Goal: Task Accomplishment & Management: Use online tool/utility

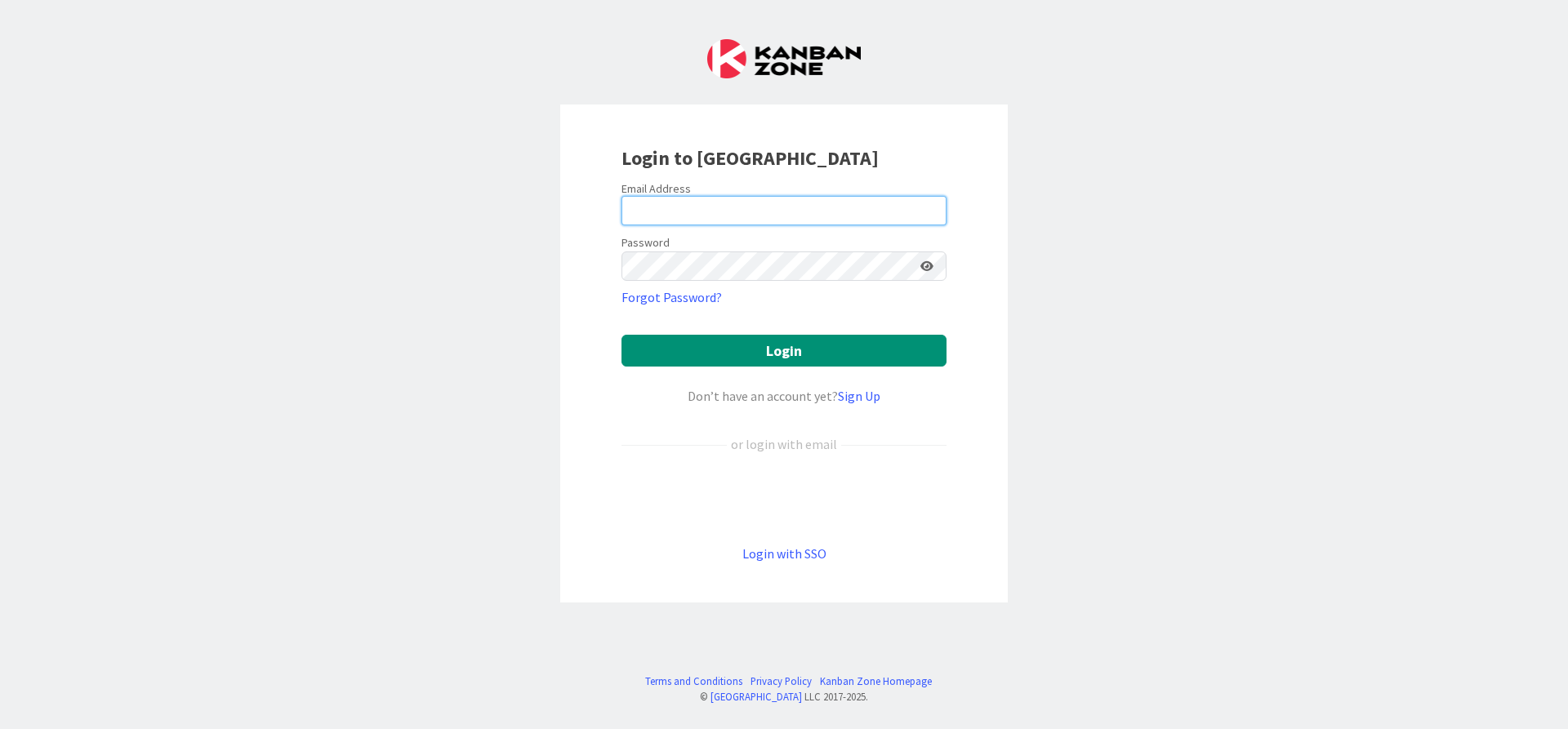
click at [718, 207] on input "email" at bounding box center [784, 210] width 325 height 29
type input "[PERSON_NAME][EMAIL_ADDRESS][DOMAIN_NAME]"
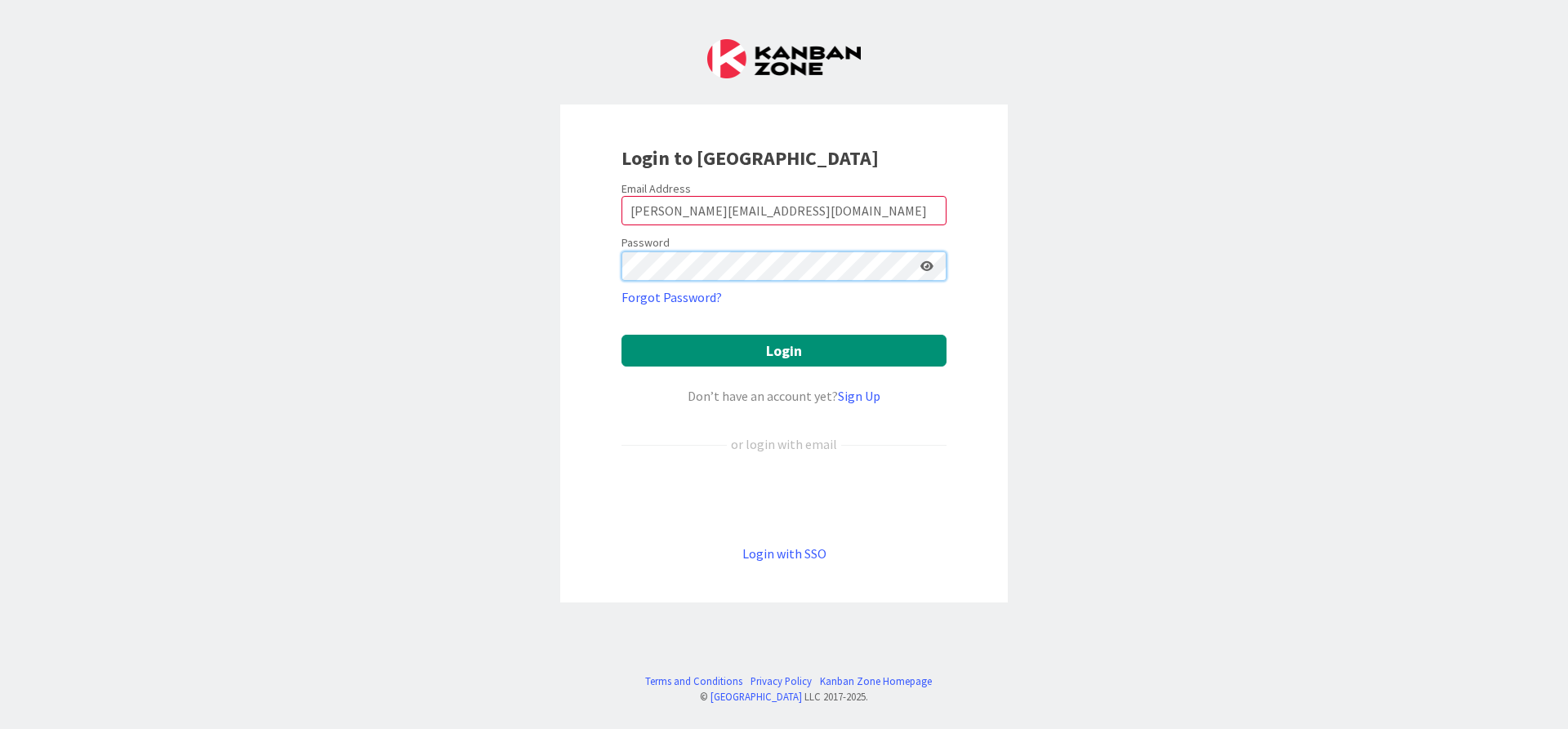
click at [622, 335] on button "Login" at bounding box center [784, 351] width 325 height 32
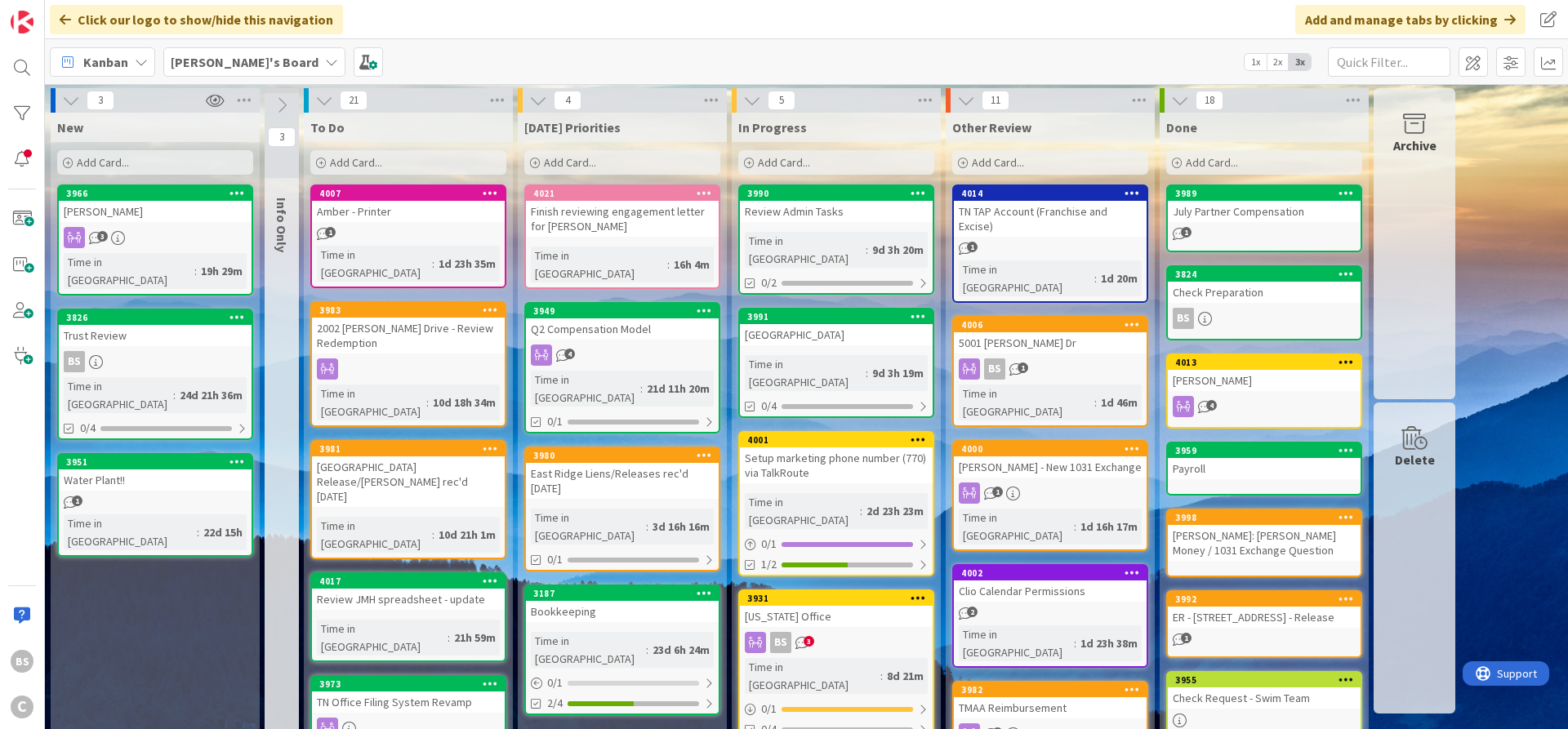
click at [959, 161] on icon at bounding box center [963, 163] width 10 height 10
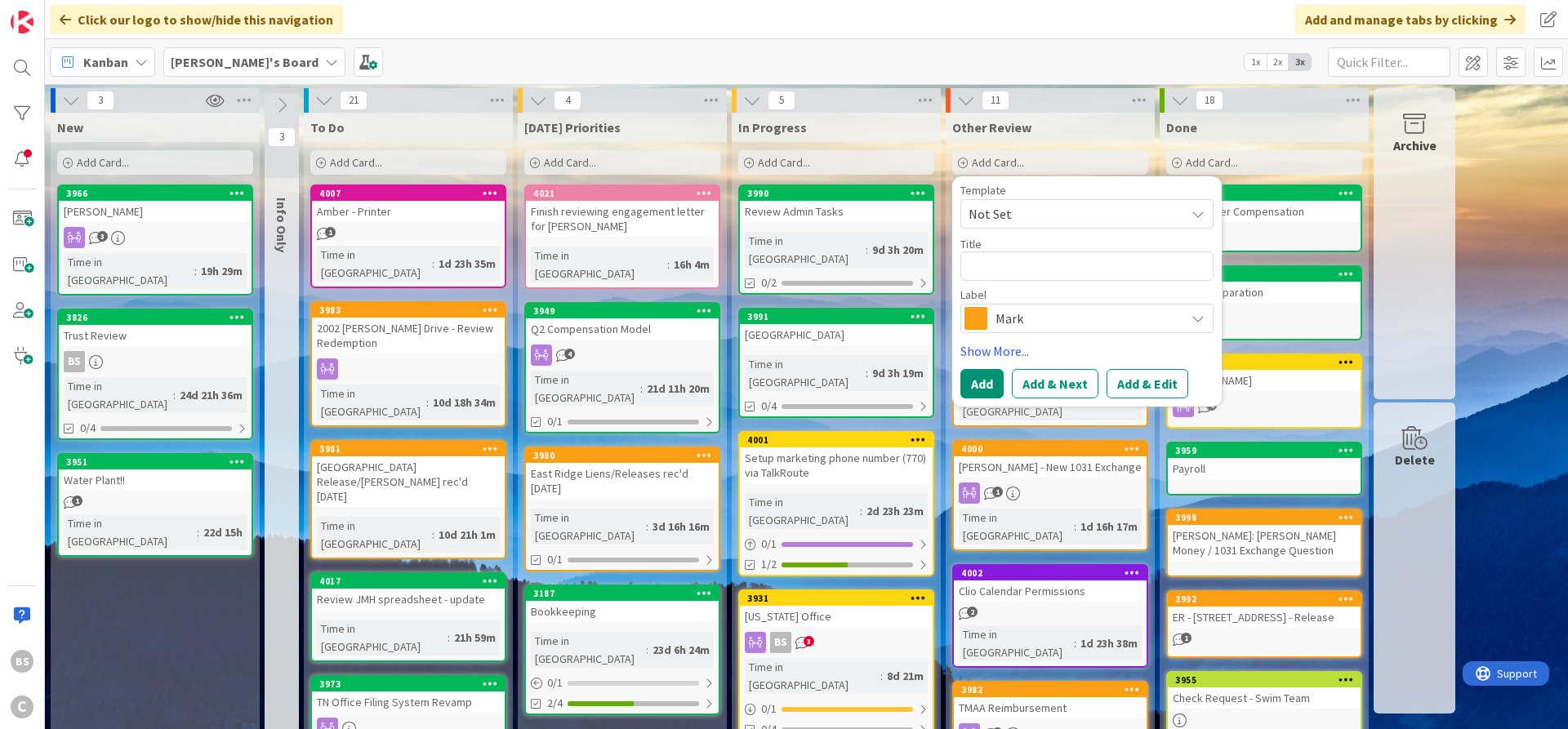
type textarea "x"
type textarea "H"
type textarea "x"
type textarea "He"
type textarea "x"
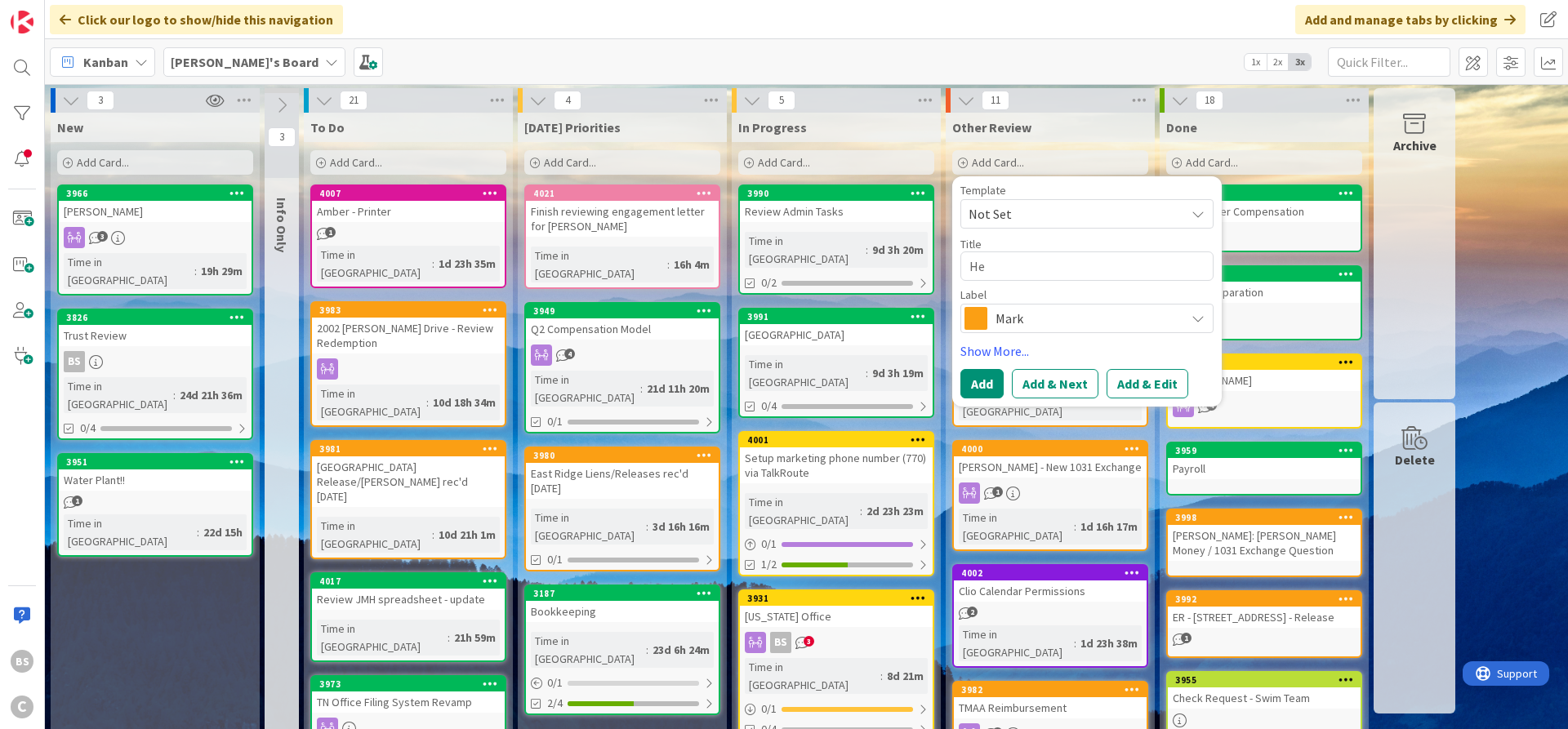
type textarea "Hea"
type textarea "x"
type textarea "Heal"
type textarea "x"
type textarea "Healt"
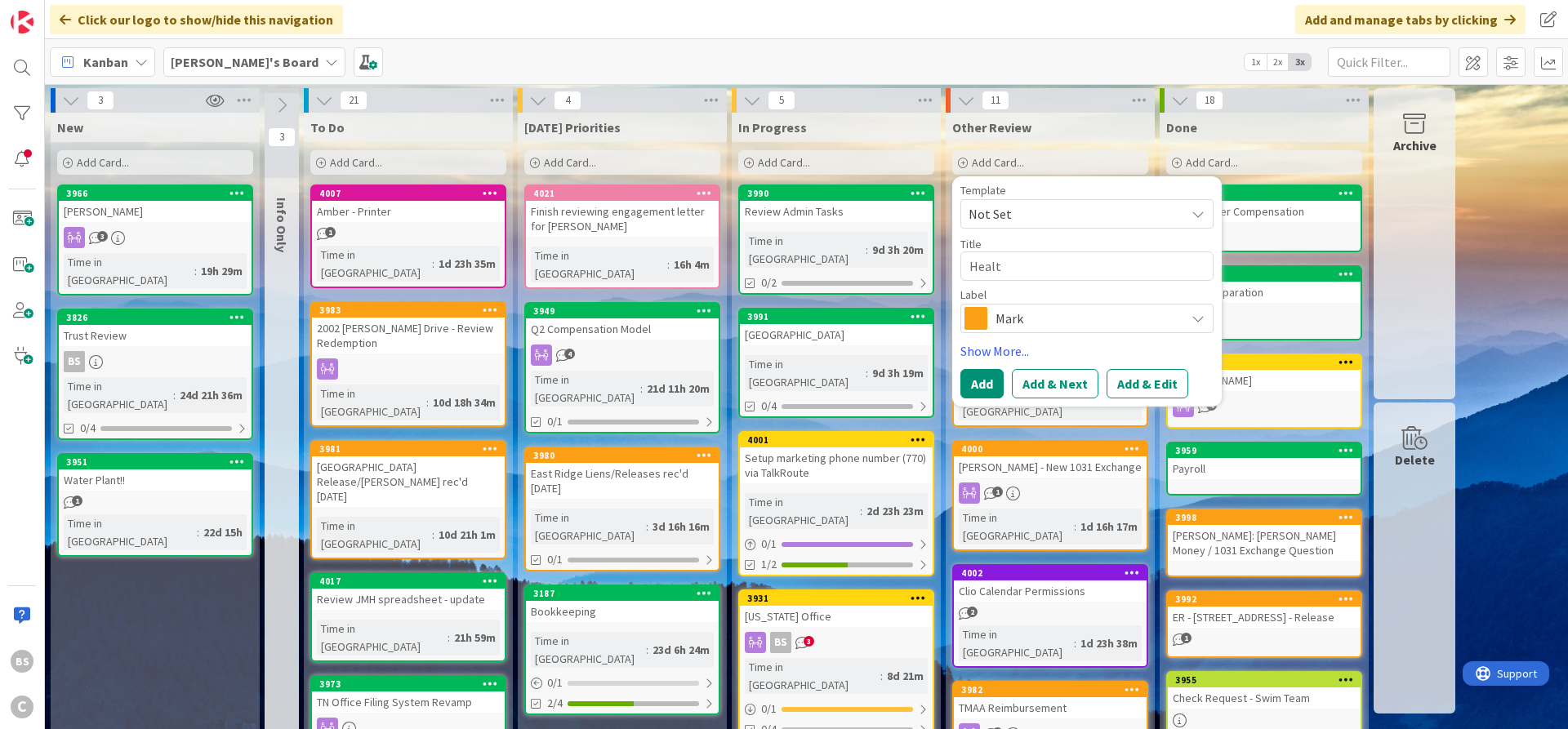
type textarea "x"
type textarea "Health"
type textarea "x"
type textarea "Healt"
type textarea "x"
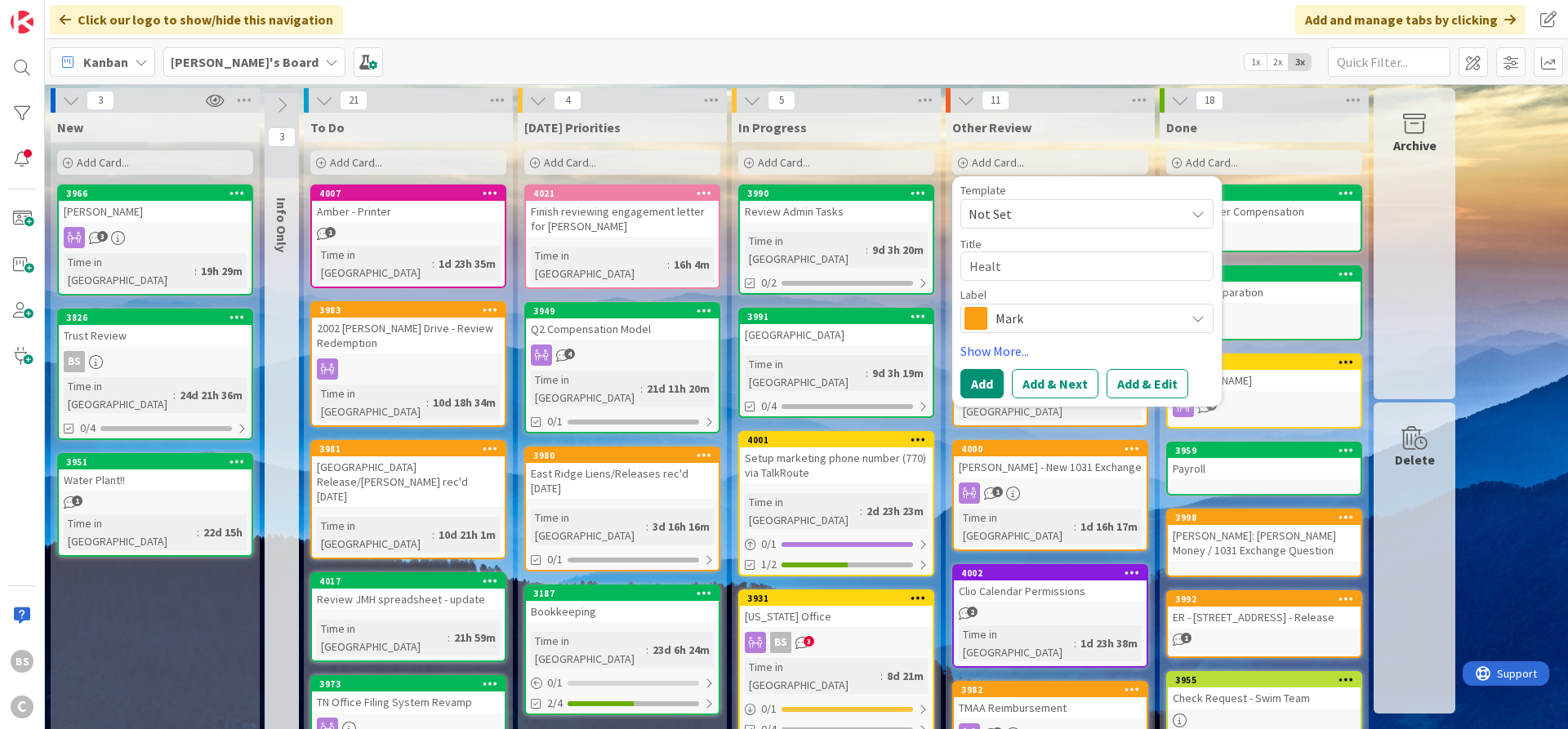
type textarea "Heal"
type textarea "x"
type textarea "Hea"
type textarea "x"
type textarea "He"
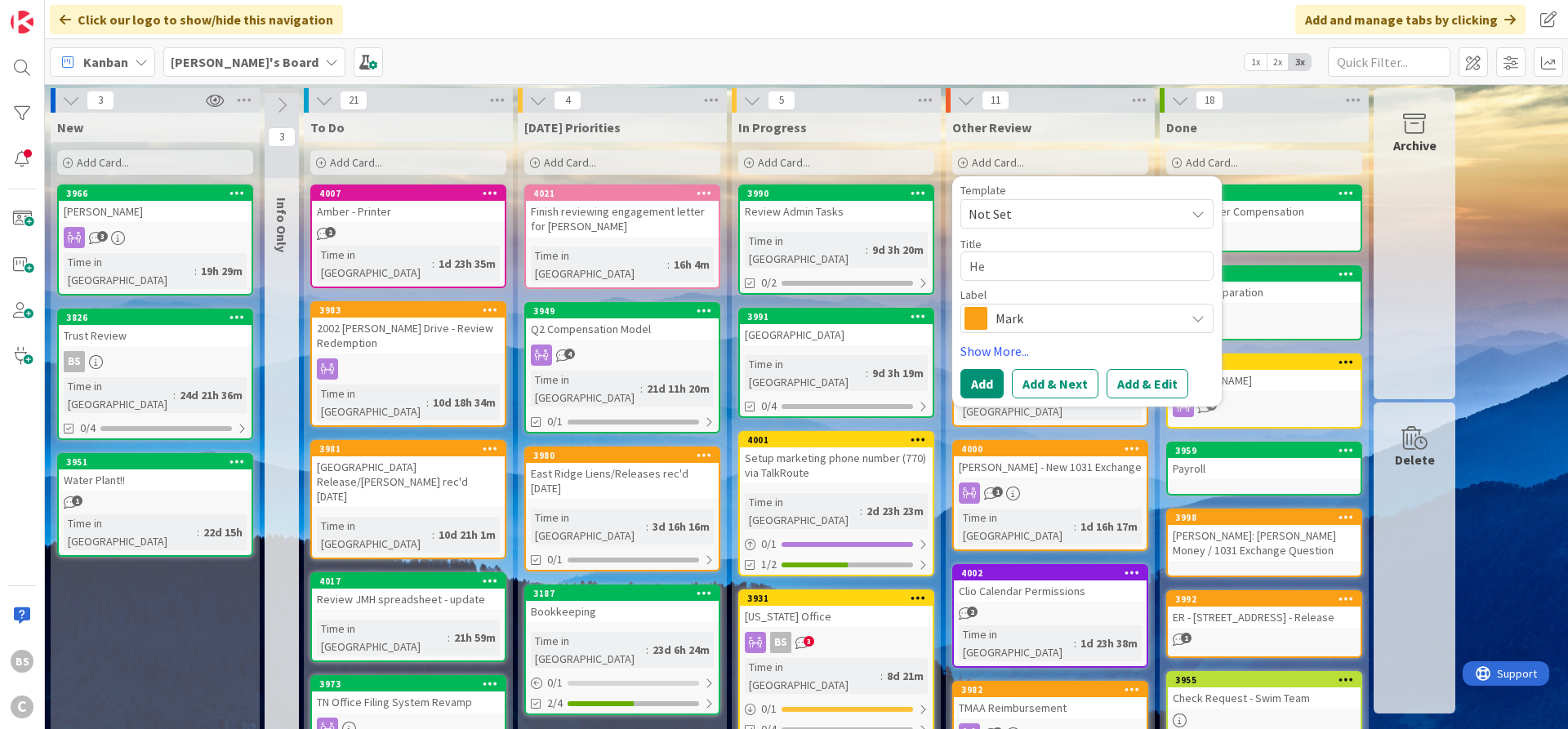
type textarea "x"
type textarea "H"
type textarea "x"
type textarea "L"
type textarea "x"
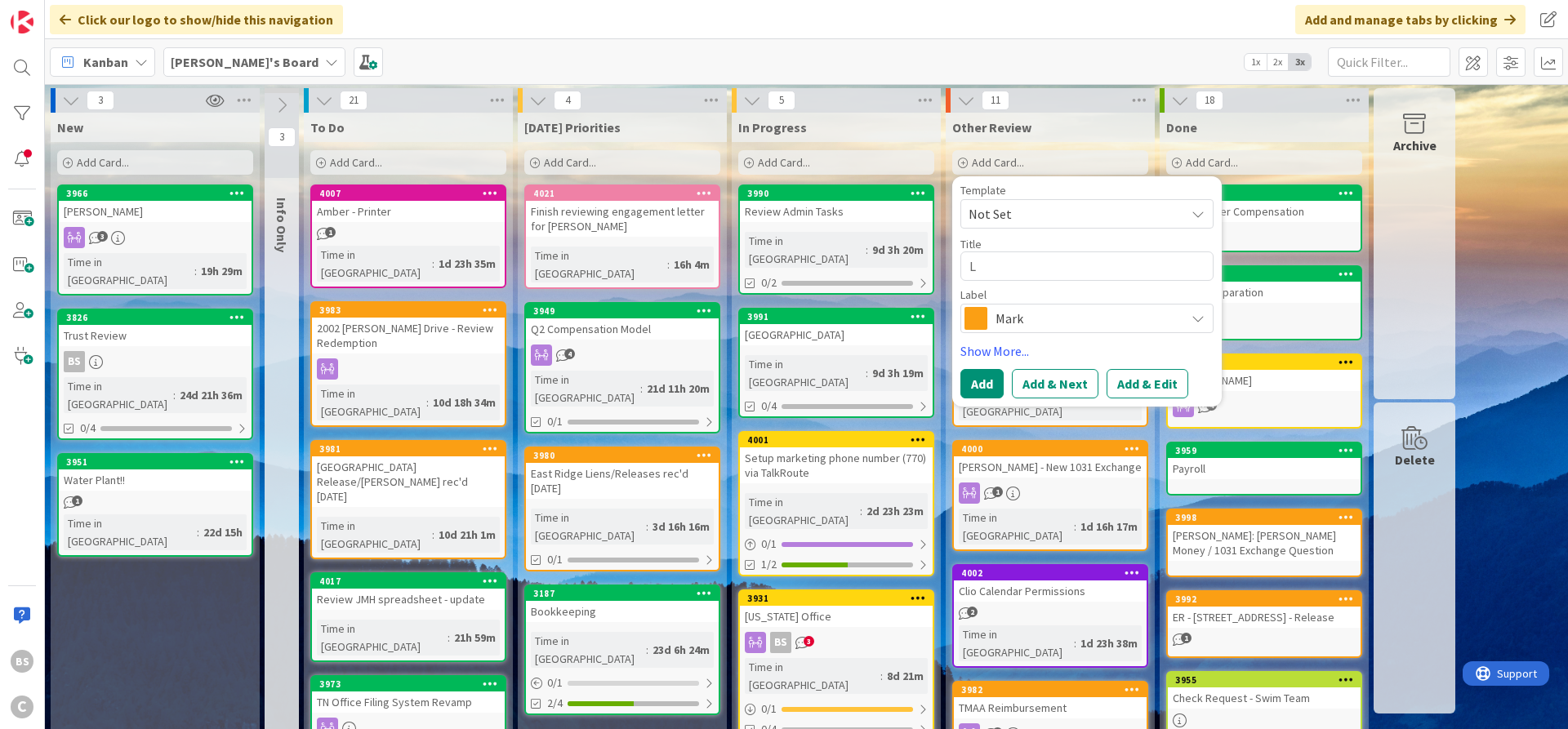
type textarea "LP"
type textarea "x"
type textarea "LPA"
type textarea "x"
type textarea "LPA"
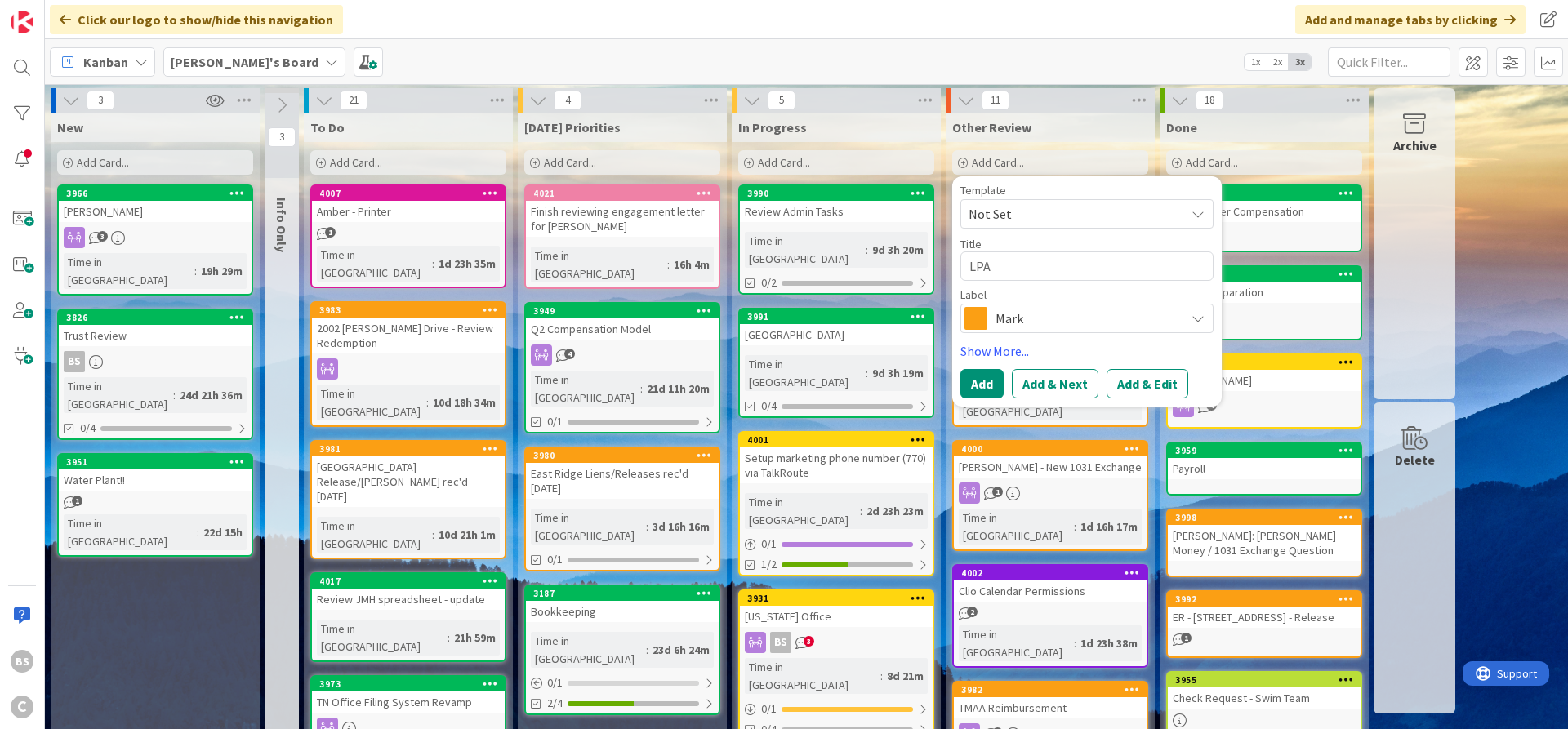
type textarea "x"
type textarea "LPA H"
type textarea "x"
type textarea "LPA He"
type textarea "x"
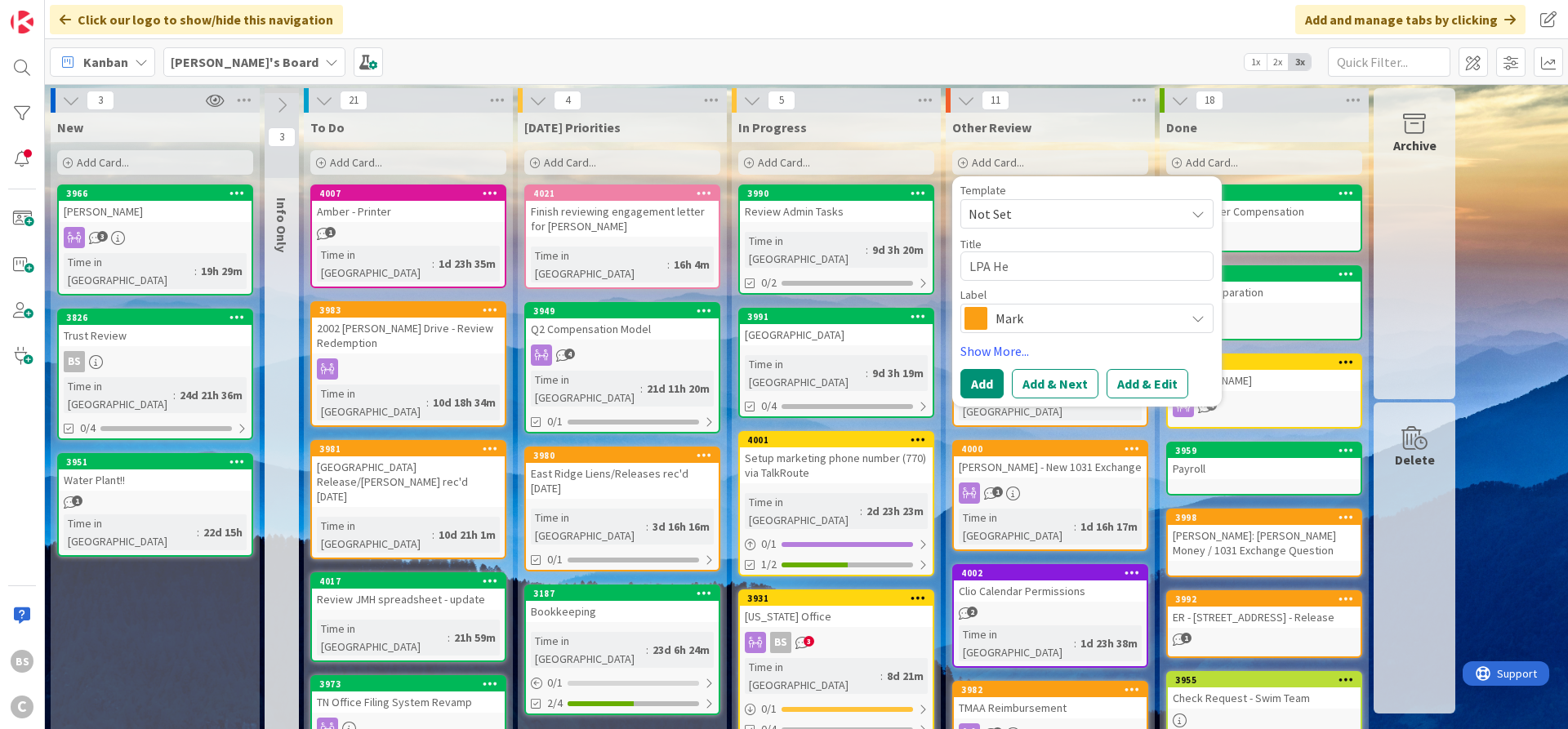
type textarea "LPA Hea"
type textarea "x"
type textarea "LPA Heal"
type textarea "x"
type textarea "LPA Healt"
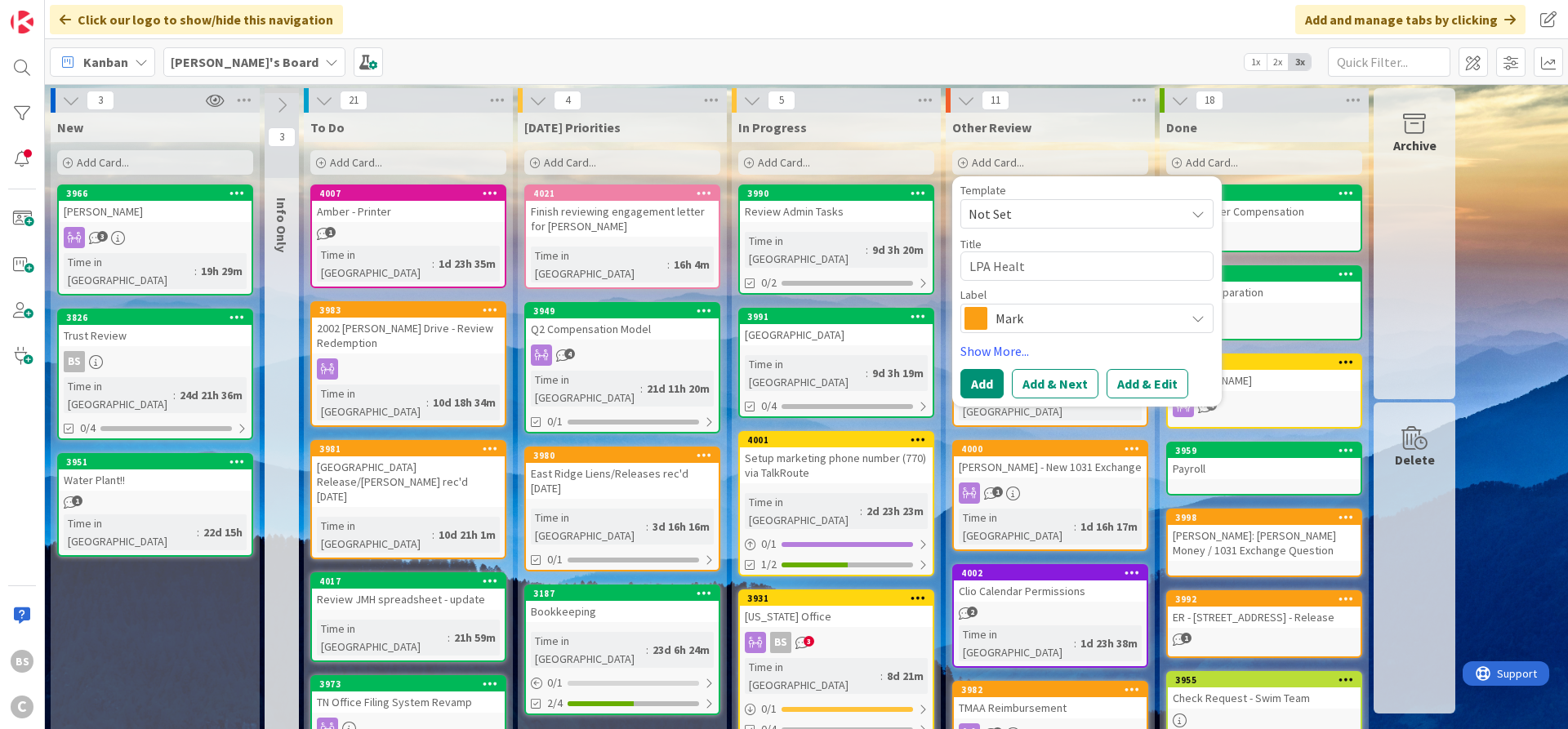
type textarea "x"
type textarea "LPA Health"
type textarea "x"
type textarea "LPA Health"
type textarea "x"
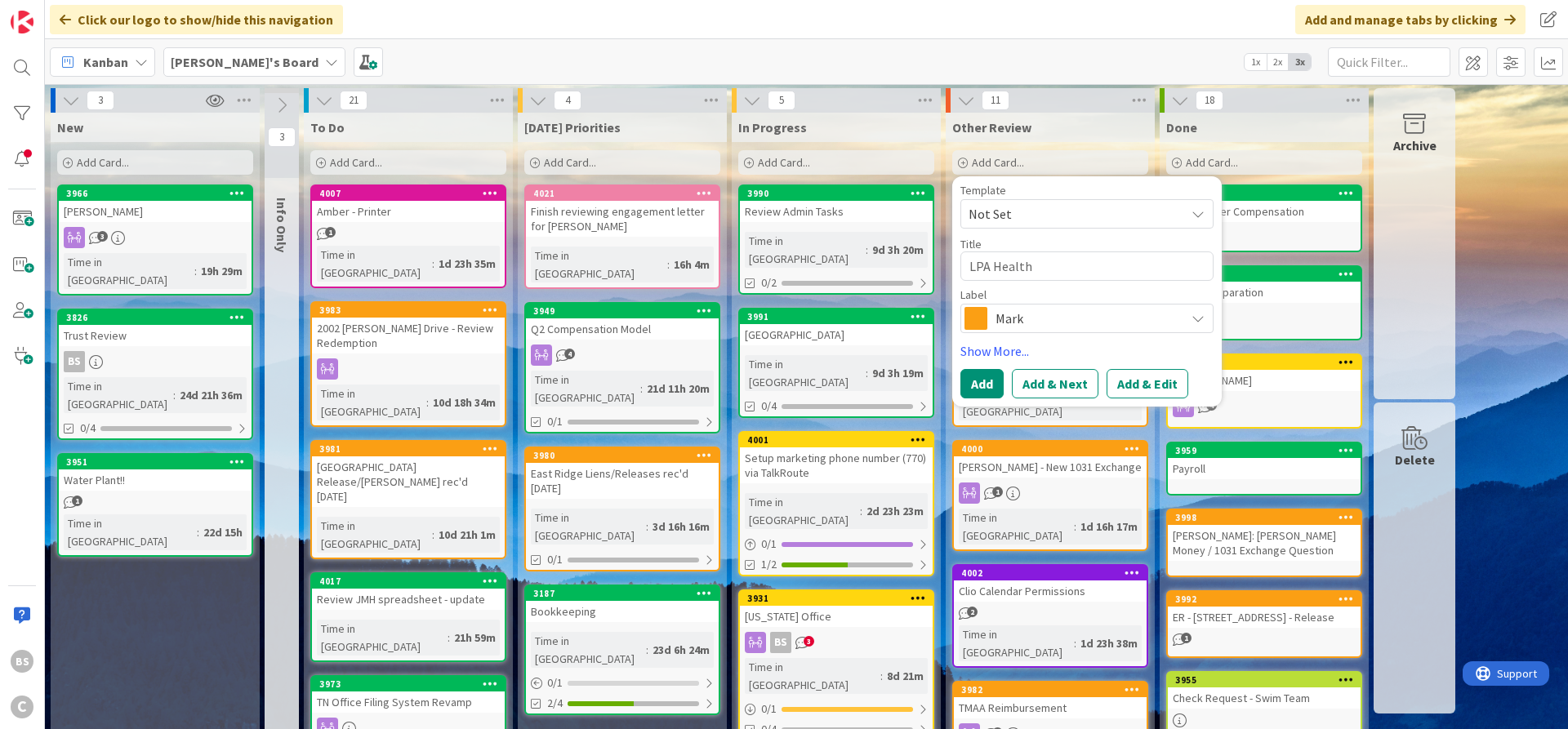
type textarea "LPA Health I"
type textarea "x"
type textarea "LPA Health IN"
type textarea "x"
type textarea "LPA Health INs"
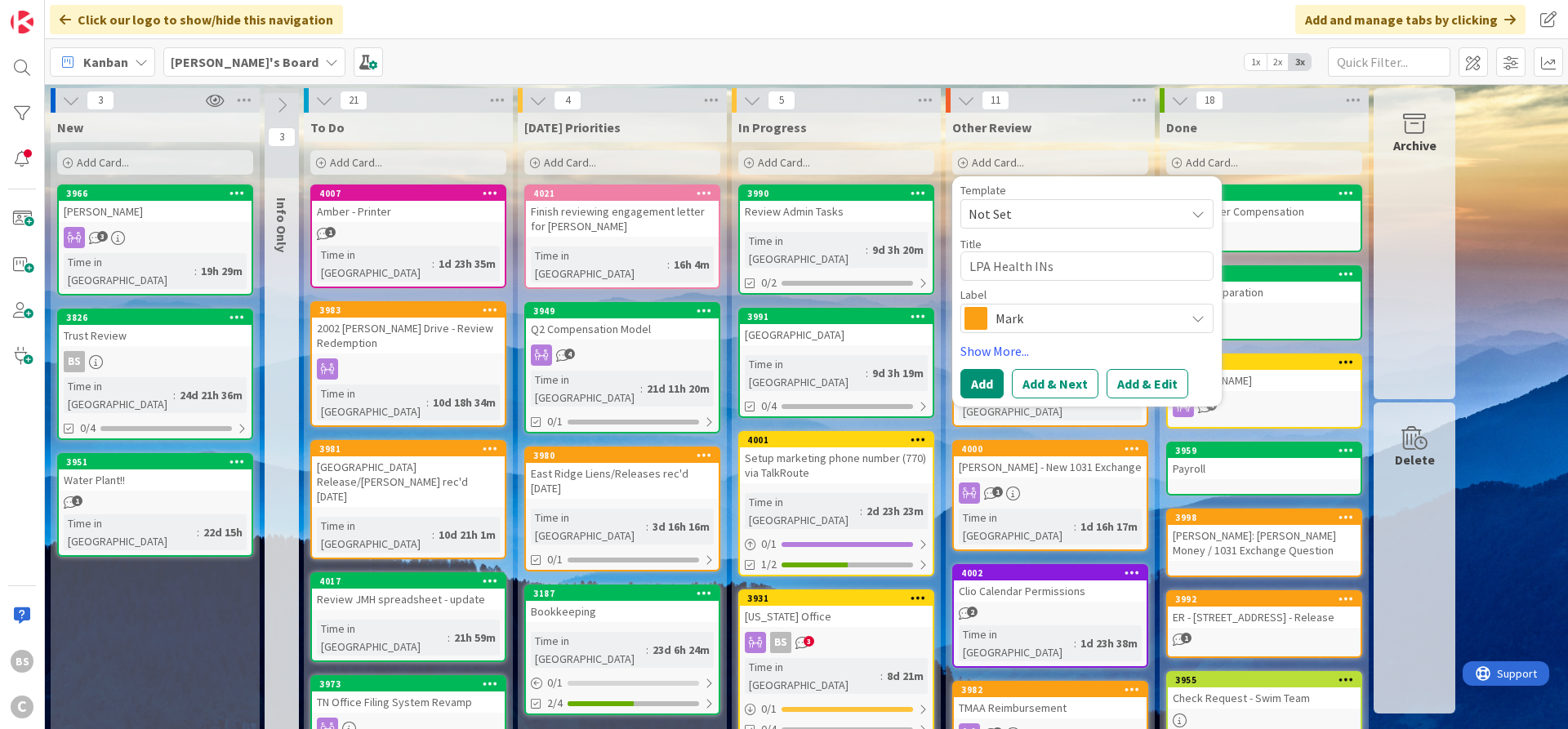
type textarea "x"
type textarea "LPA Health IN"
type textarea "x"
type textarea "LPA Health I"
type textarea "x"
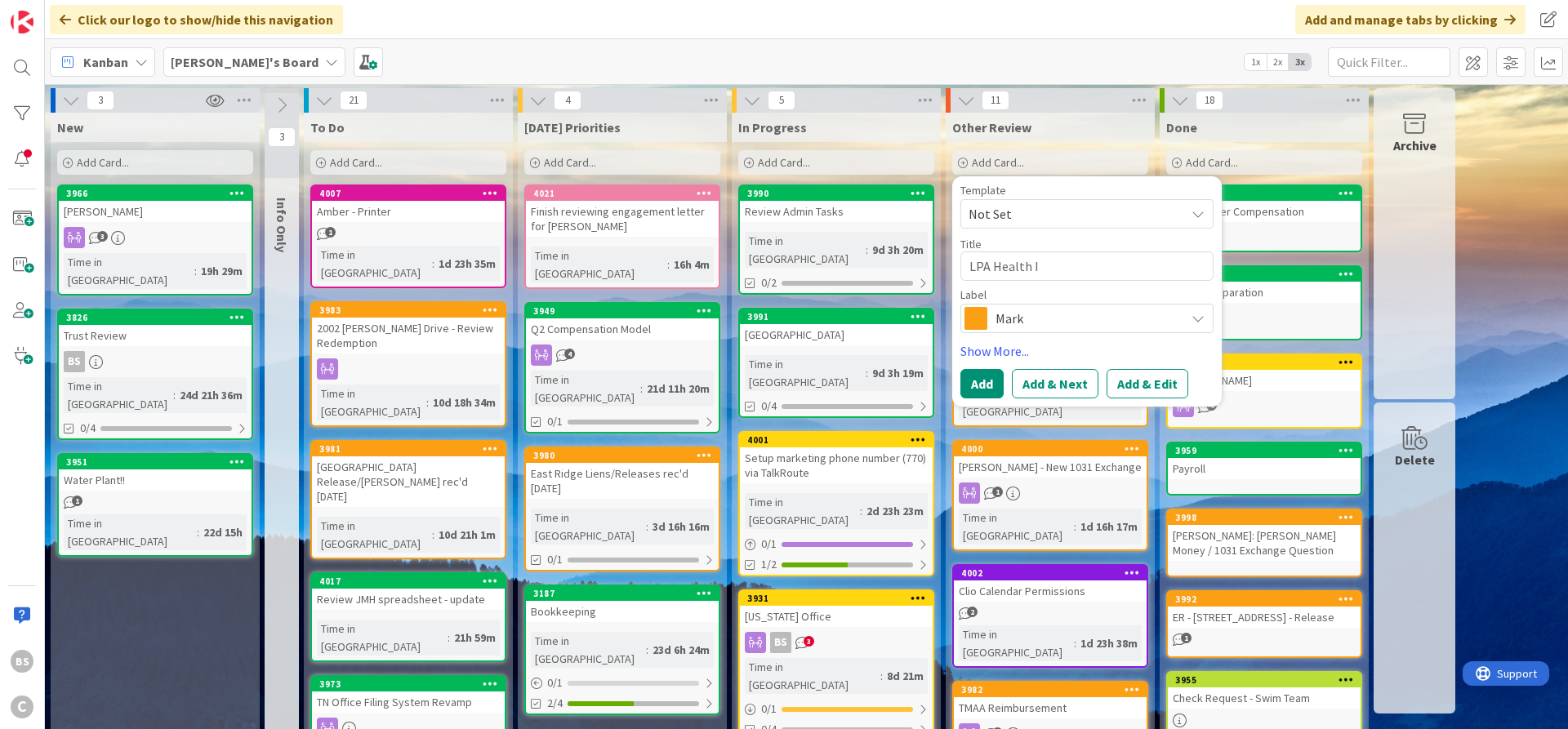
type textarea "LPA Health In"
type textarea "x"
type textarea "LPA Health Ins"
type textarea "x"
type textarea "BLPA Health Ins"
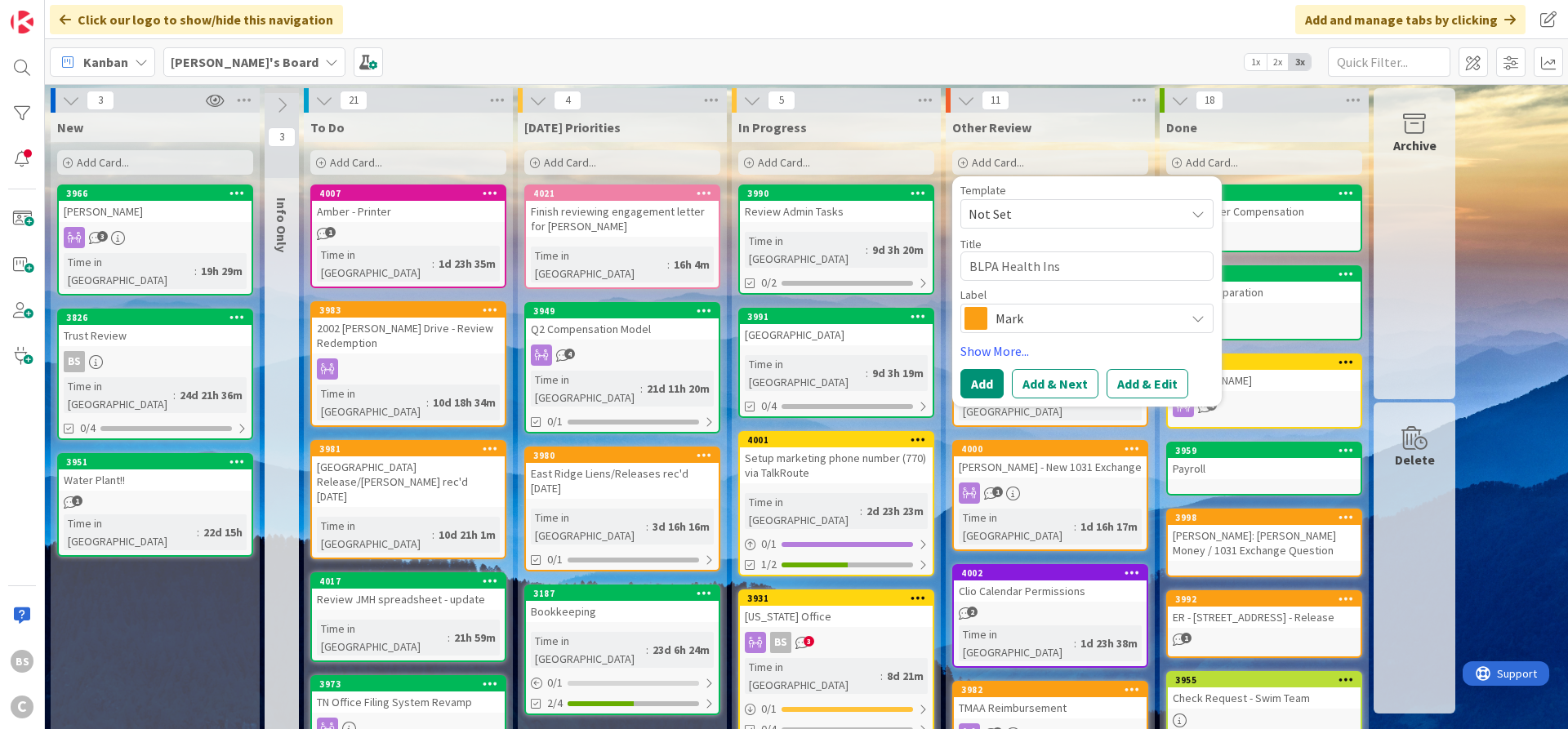
type textarea "x"
type textarea "BCLPA Health Ins"
type textarea "x"
type textarea "BCBLPA Health Ins"
type textarea "x"
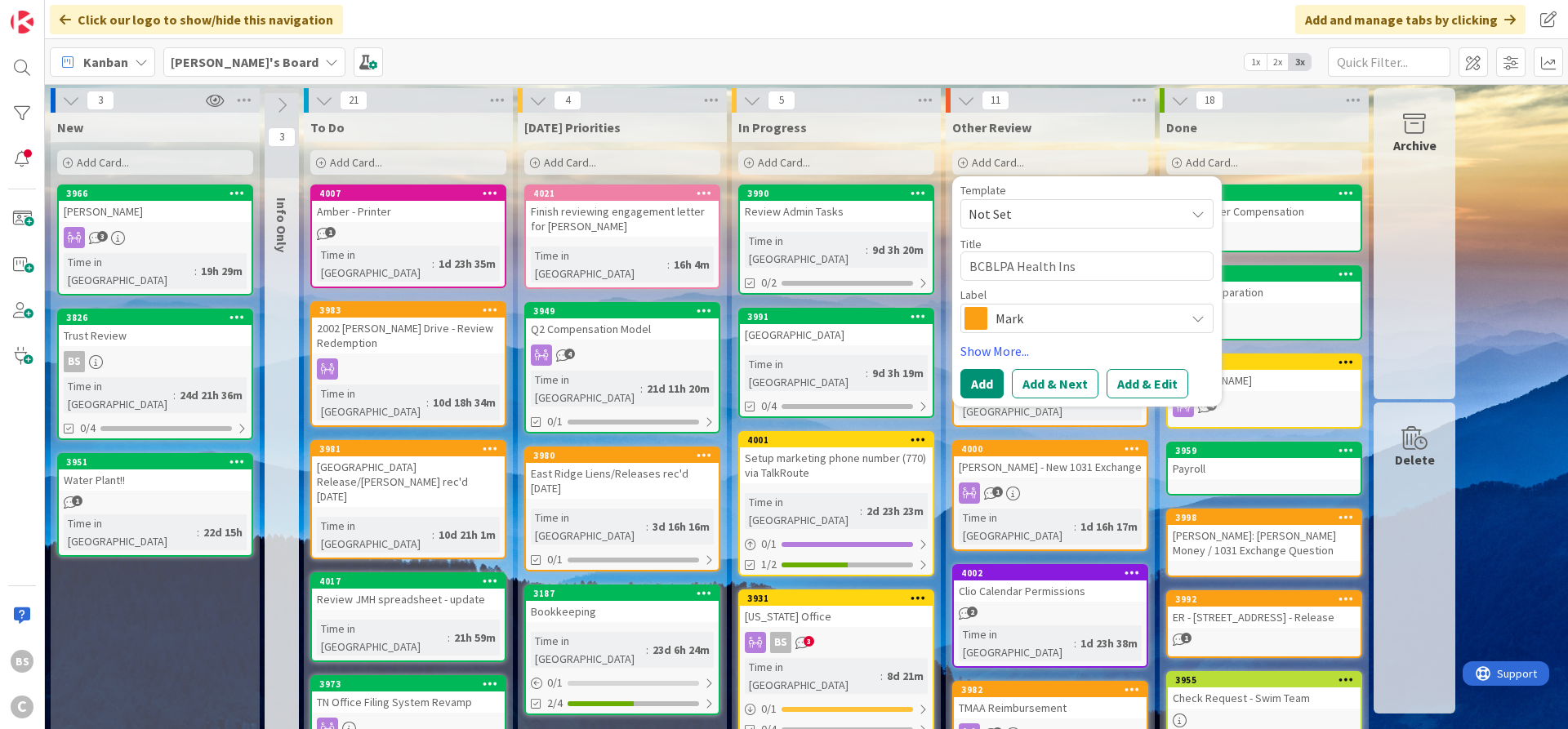
type textarea "BCBSLPA Health Ins"
type textarea "x"
type textarea "BCBSTLPA Health Ins"
type textarea "x"
type textarea "BCBST LPA Health Ins"
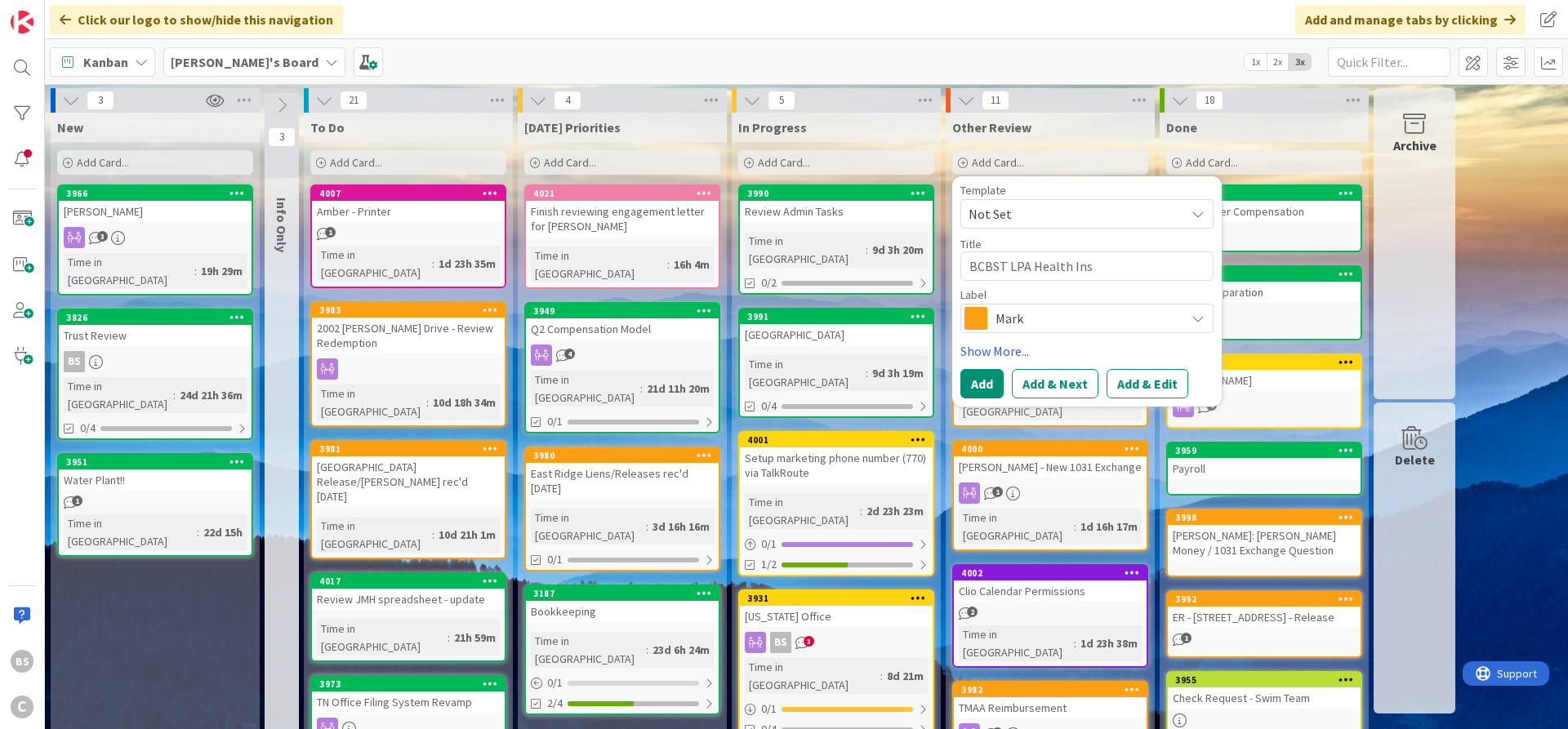
type textarea "x"
type textarea "BCBST ELPA Health Ins"
type textarea "x"
type textarea "BCBST EmLPA Health Ins"
type textarea "x"
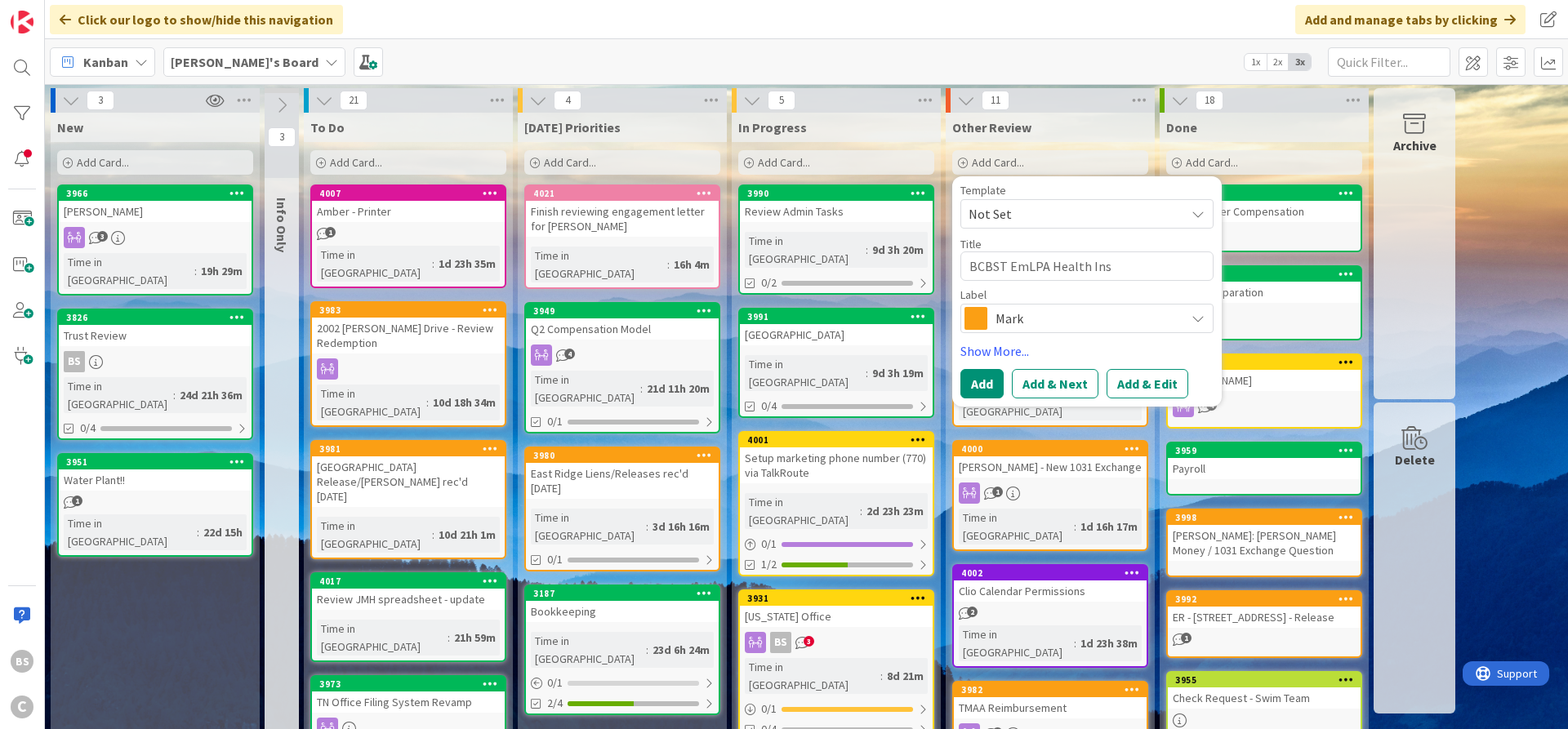
type textarea "BCBST EmaLPA Health Ins"
type textarea "x"
type textarea "BCBST EmaiLPA Health Ins"
type textarea "x"
type textarea "BCBST EmailLPA Health Ins"
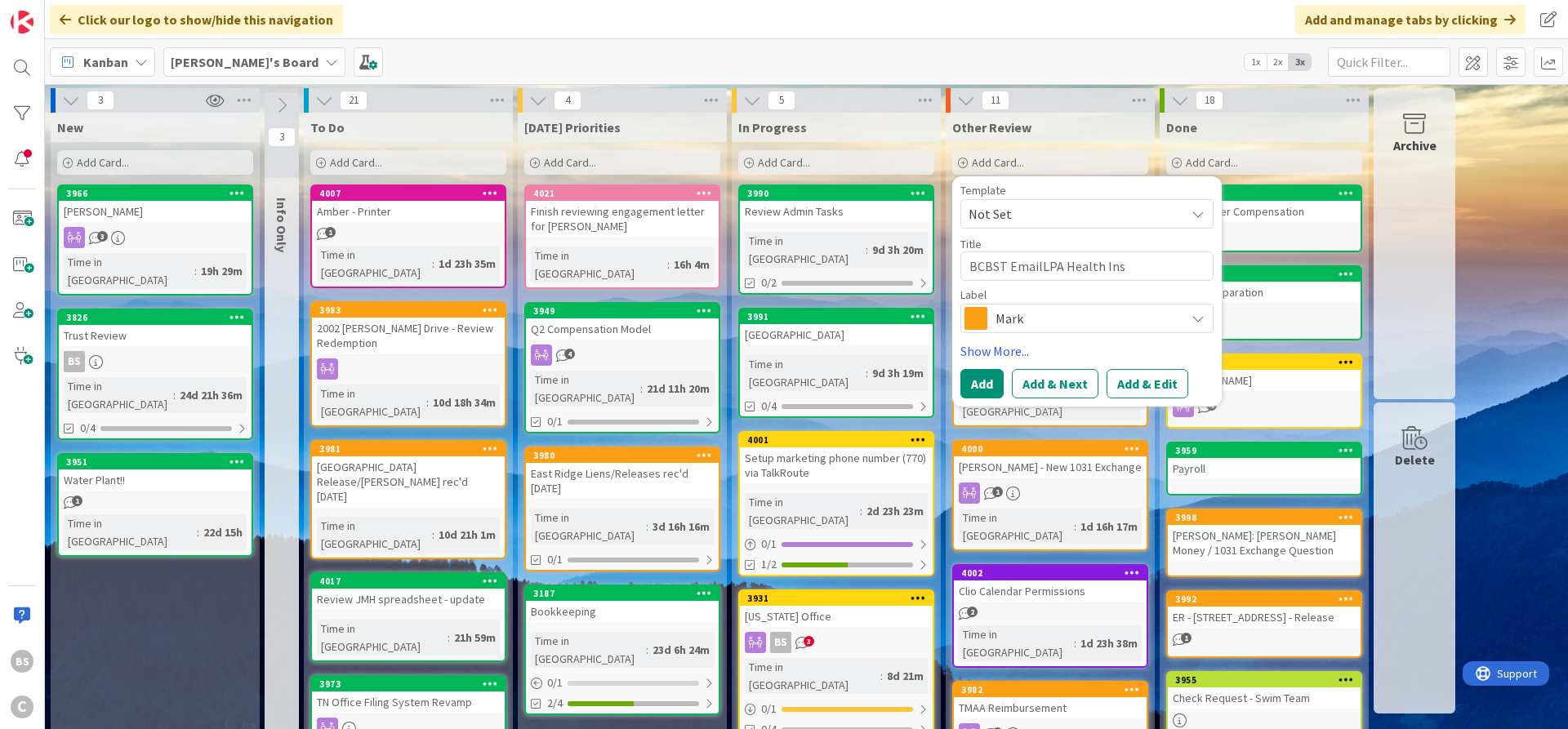
type textarea "x"
type textarea "BCBST Email LPA Health Ins"
type textarea "x"
type textarea "BCBST Email (LPA Health Ins"
type textarea "x"
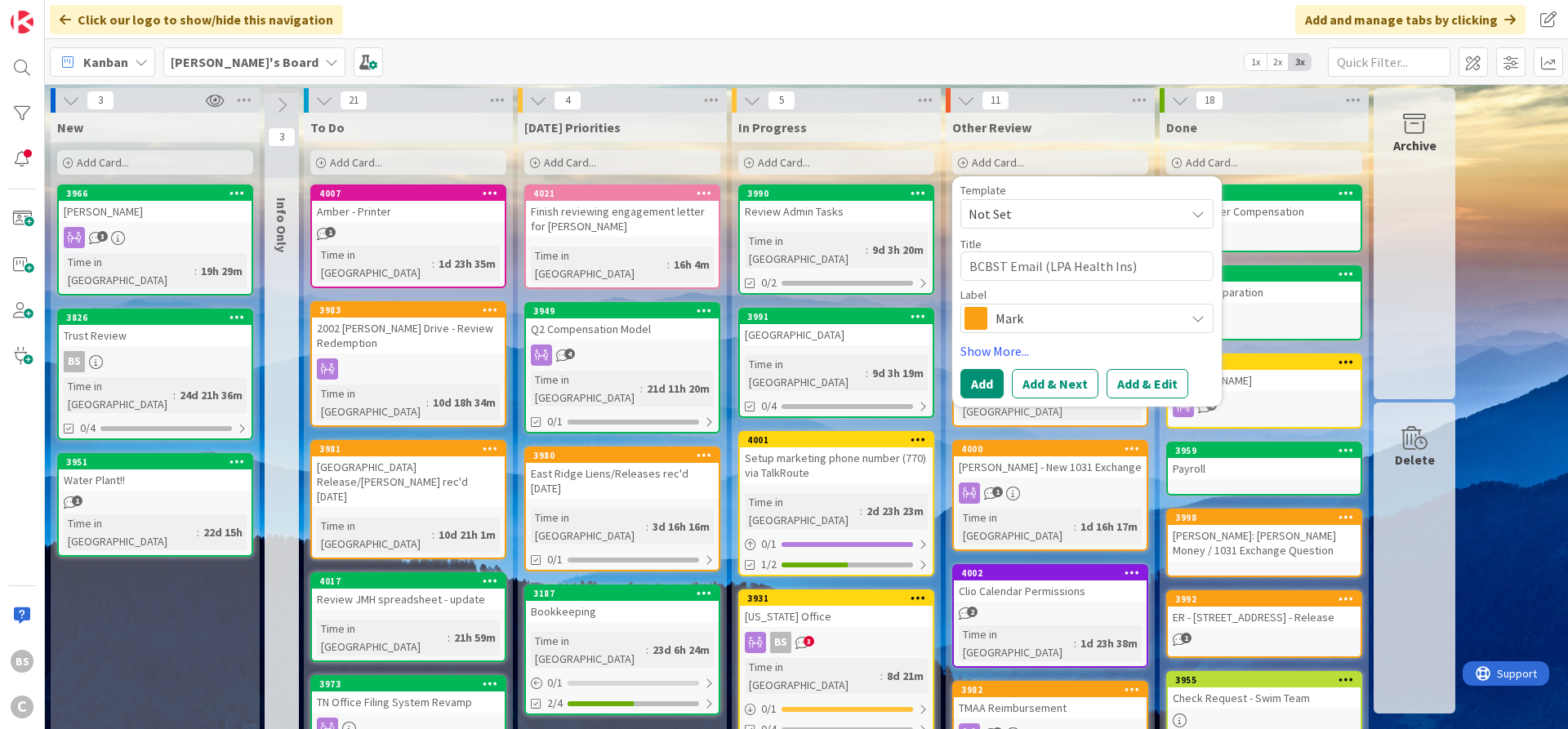
type textarea "BCBST Email (LPA Health Ins)"
click at [1015, 320] on span "Mark" at bounding box center [1086, 319] width 181 height 23
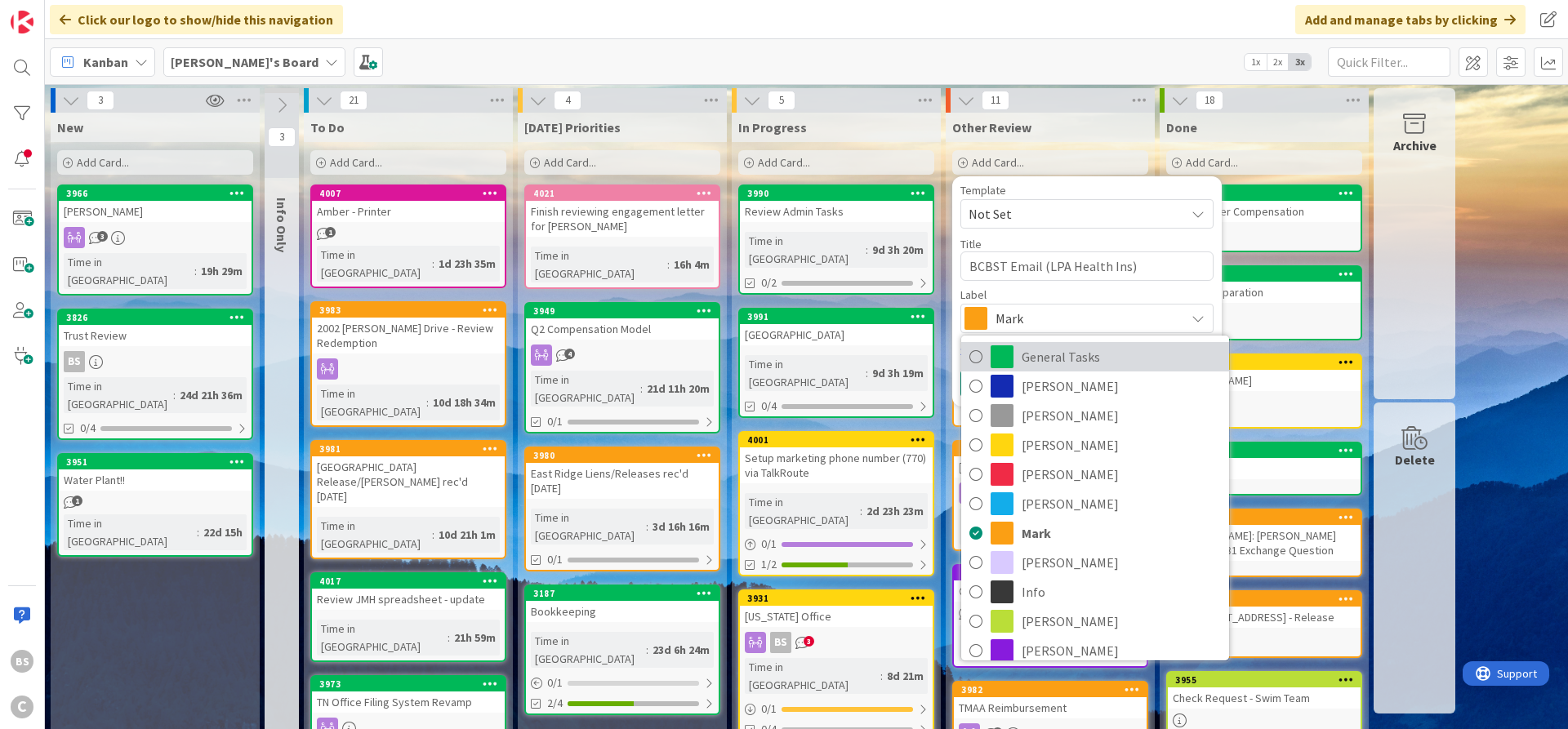
click at [1016, 358] on link "General Tasks" at bounding box center [1094, 357] width 268 height 29
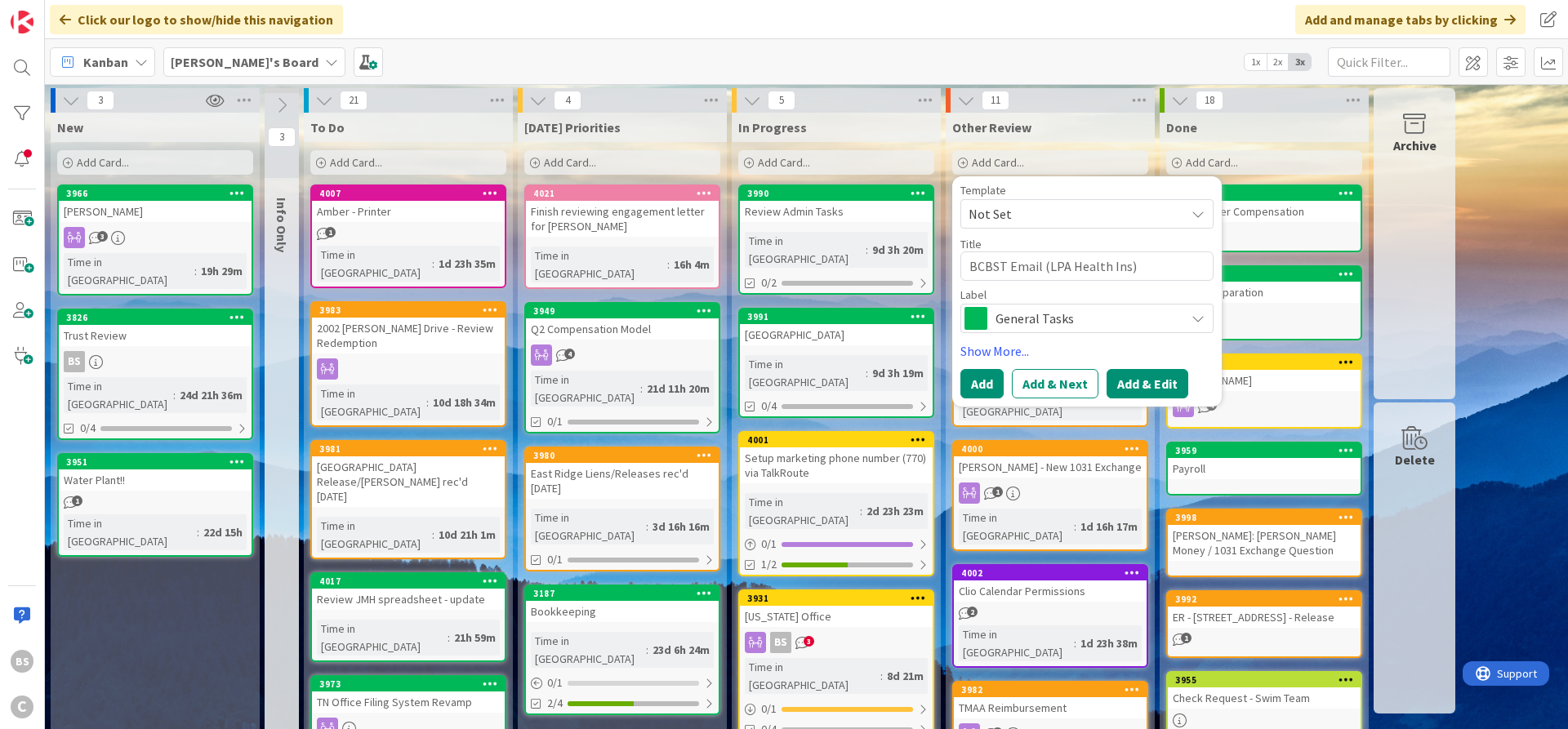
click at [1158, 380] on button "Add & Edit" at bounding box center [1147, 384] width 81 height 29
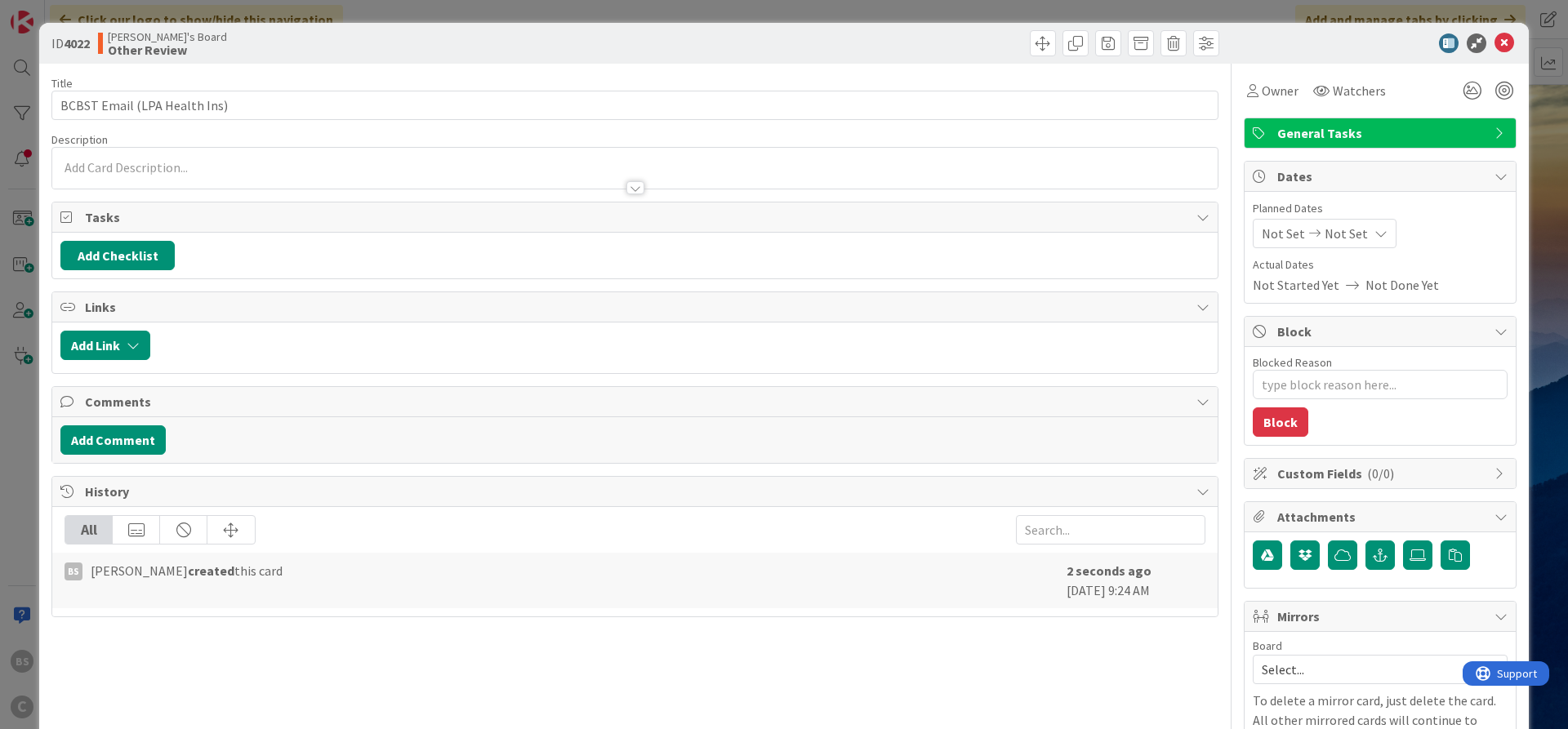
type textarea "x"
click at [122, 440] on button "Add Comment" at bounding box center [113, 441] width 106 height 29
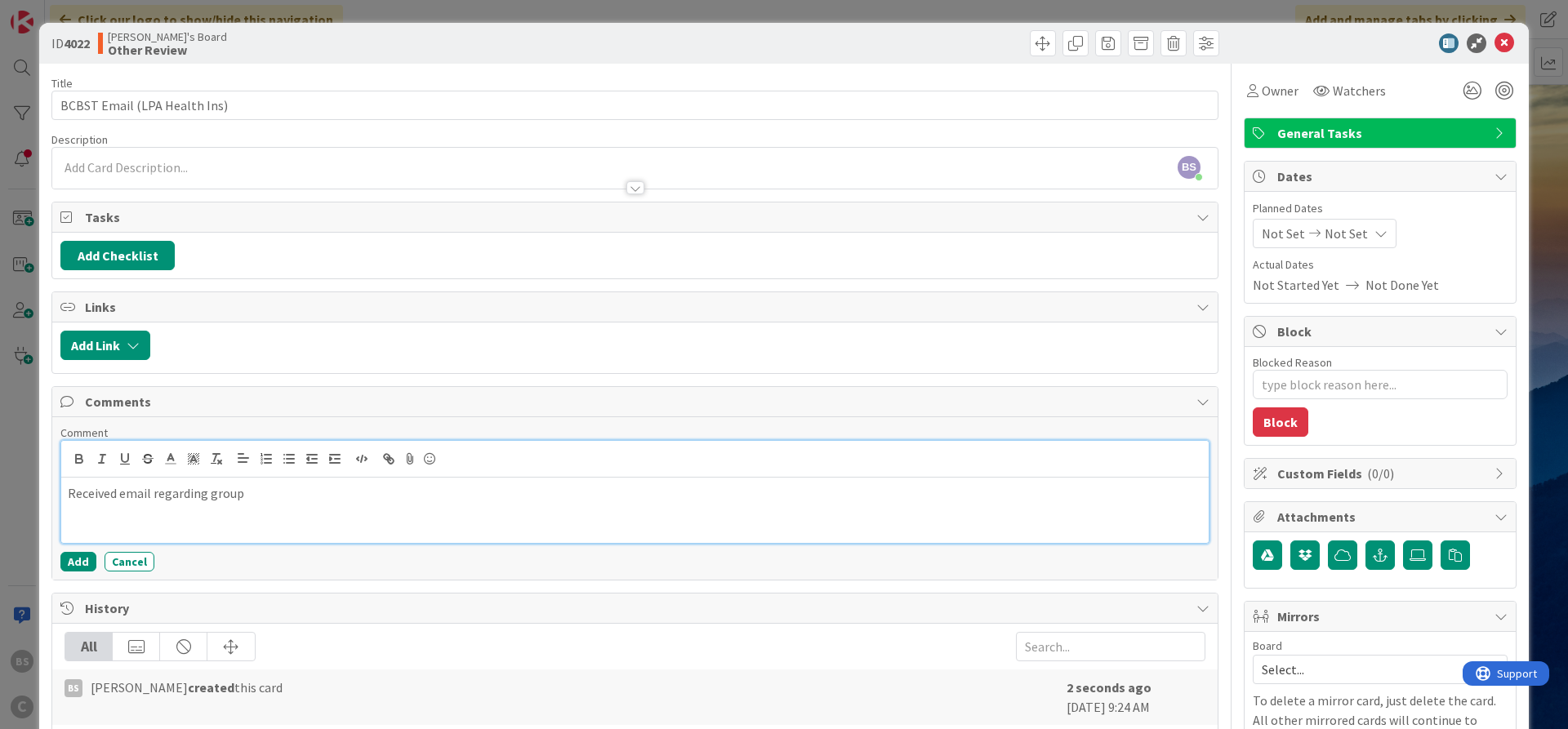
click at [343, 492] on p "Received email regarding group" at bounding box center [635, 494] width 1134 height 19
click at [85, 570] on button "Add" at bounding box center [79, 562] width 36 height 20
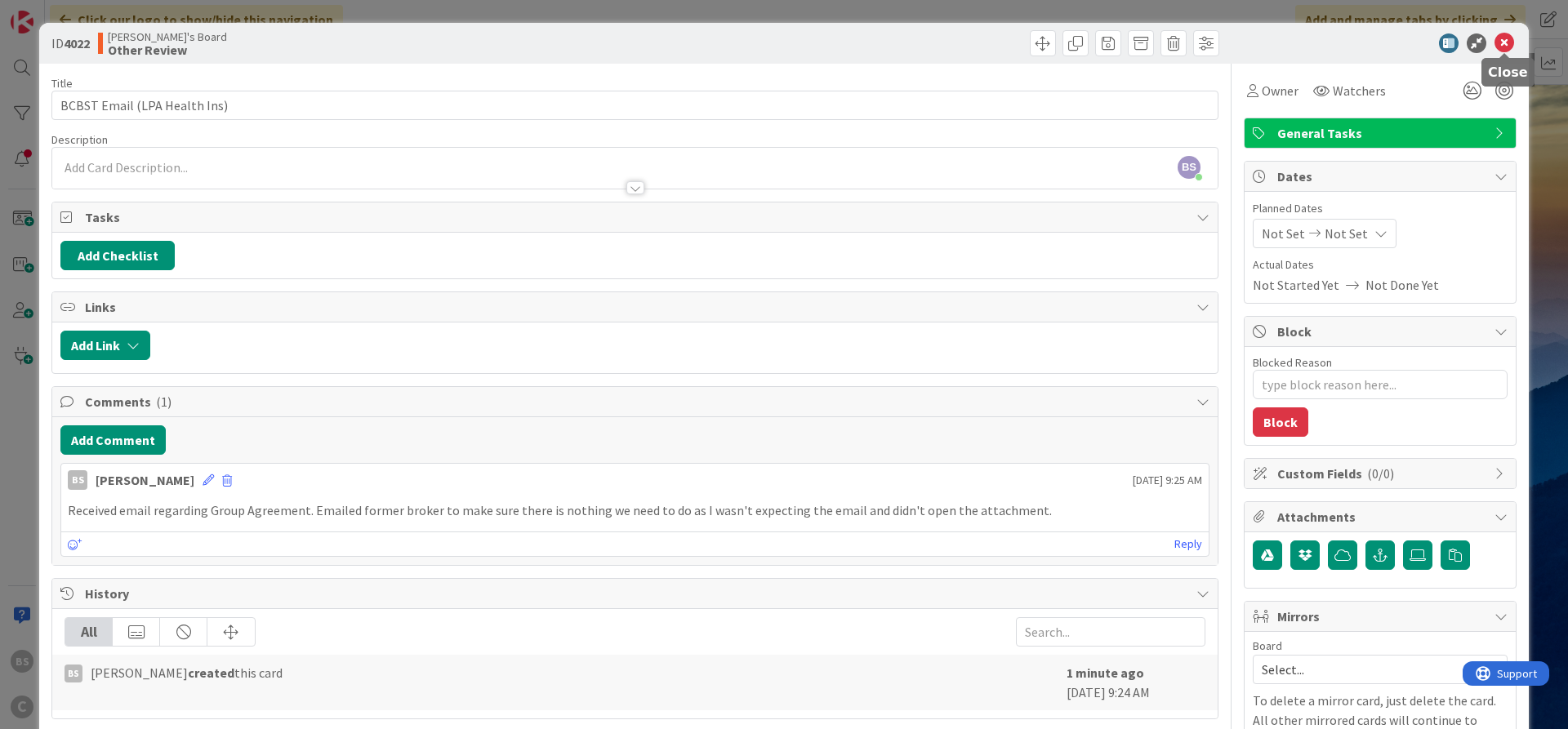
click at [1505, 43] on icon at bounding box center [1504, 43] width 20 height 20
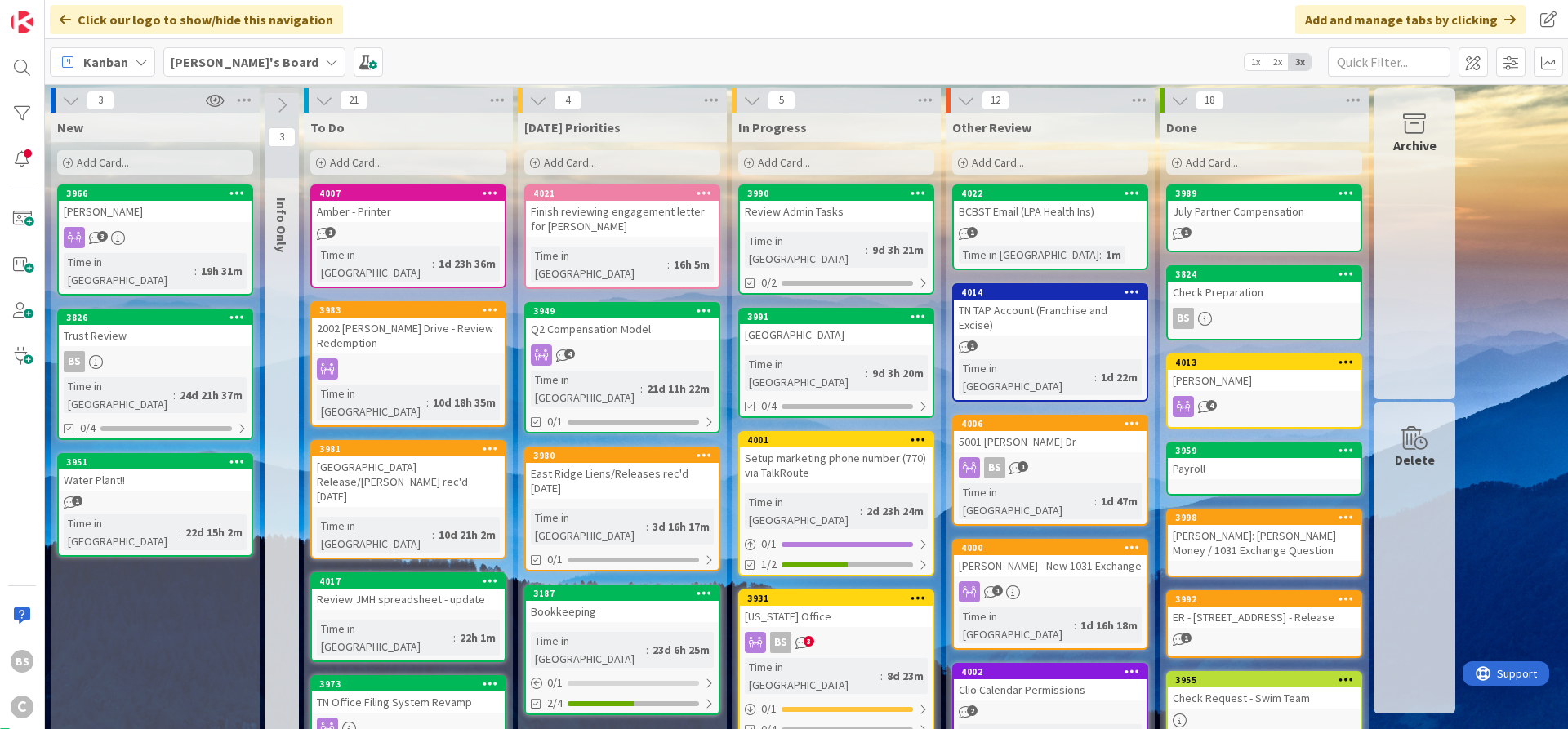
click at [155, 198] on div "3966" at bounding box center [158, 193] width 185 height 11
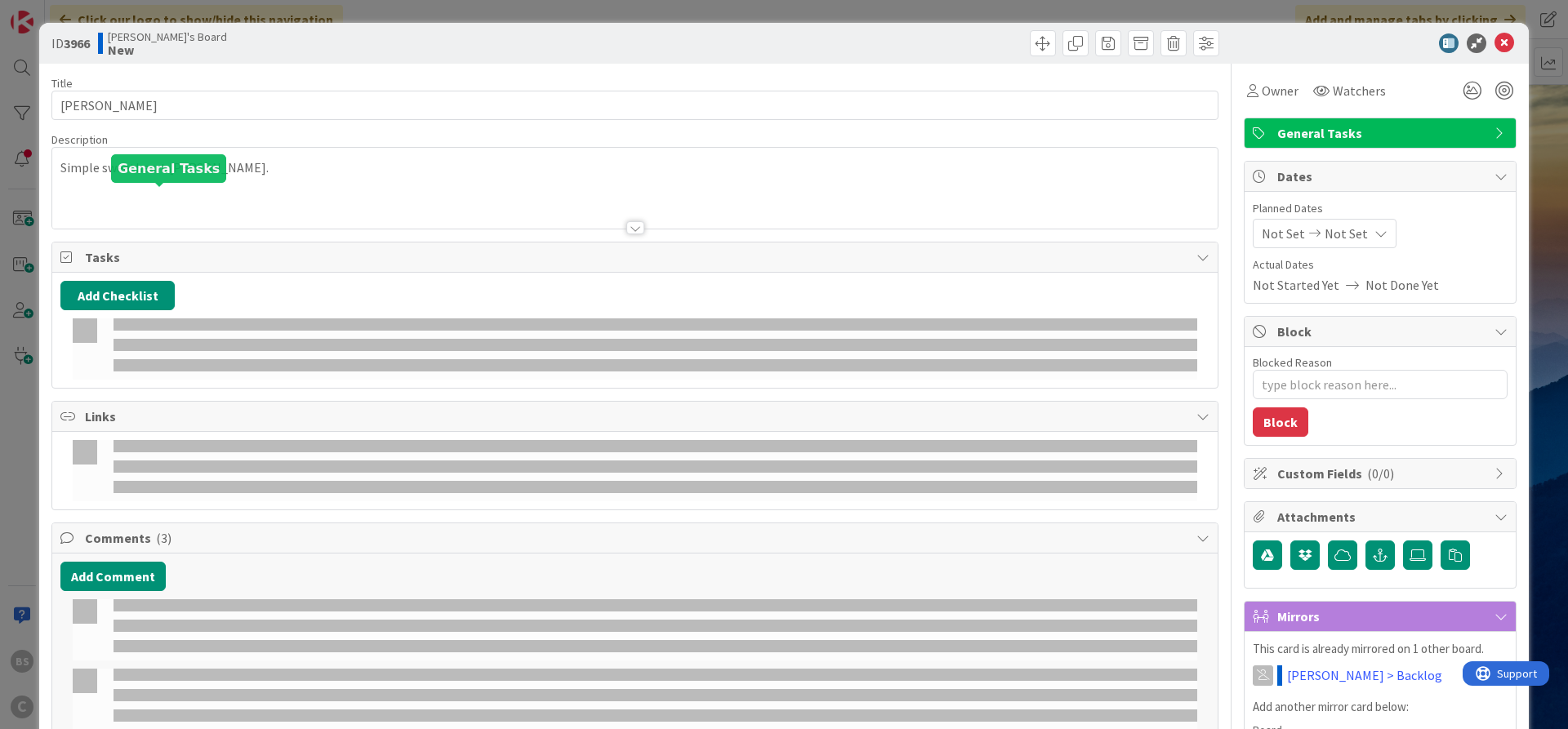
type textarea "x"
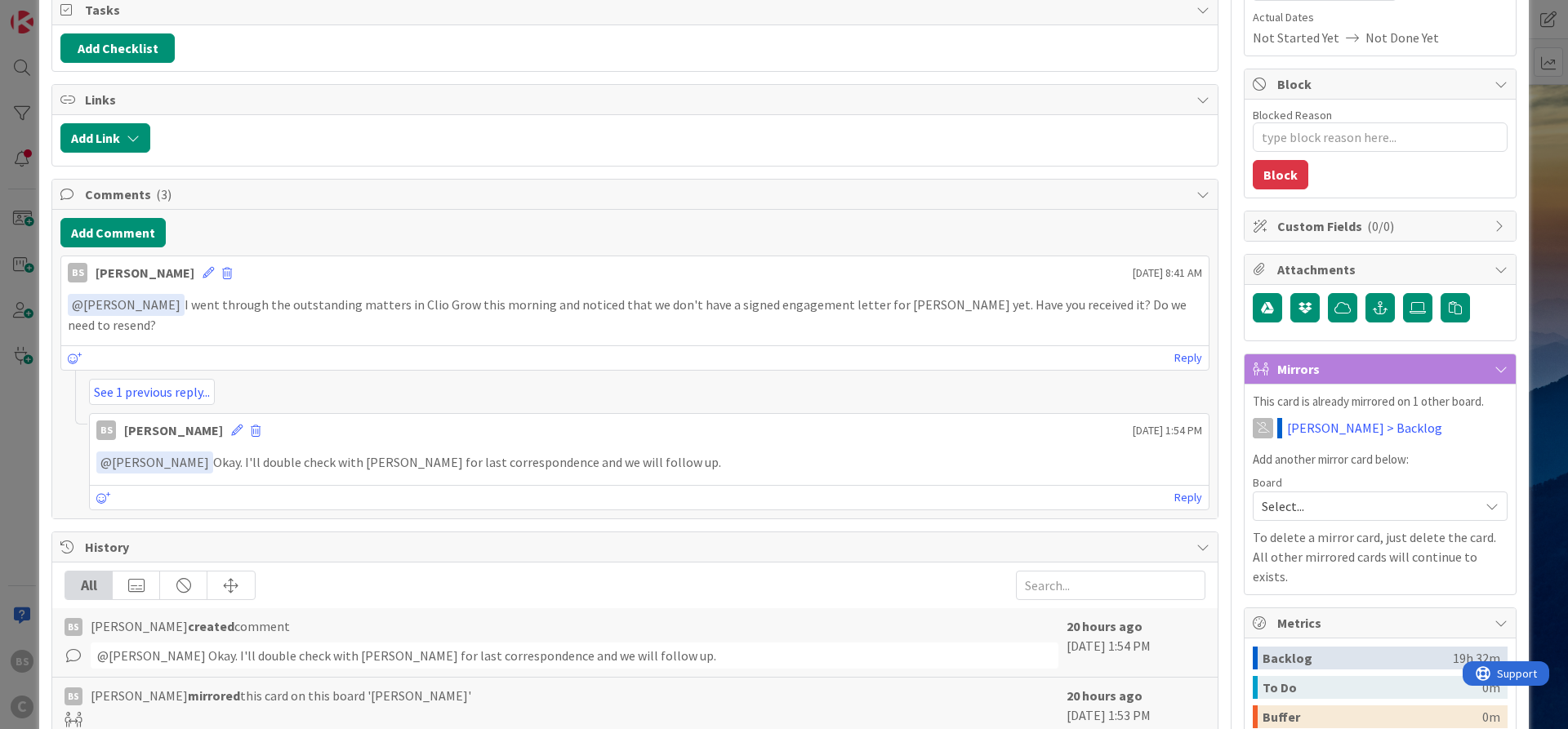
scroll to position [196, 0]
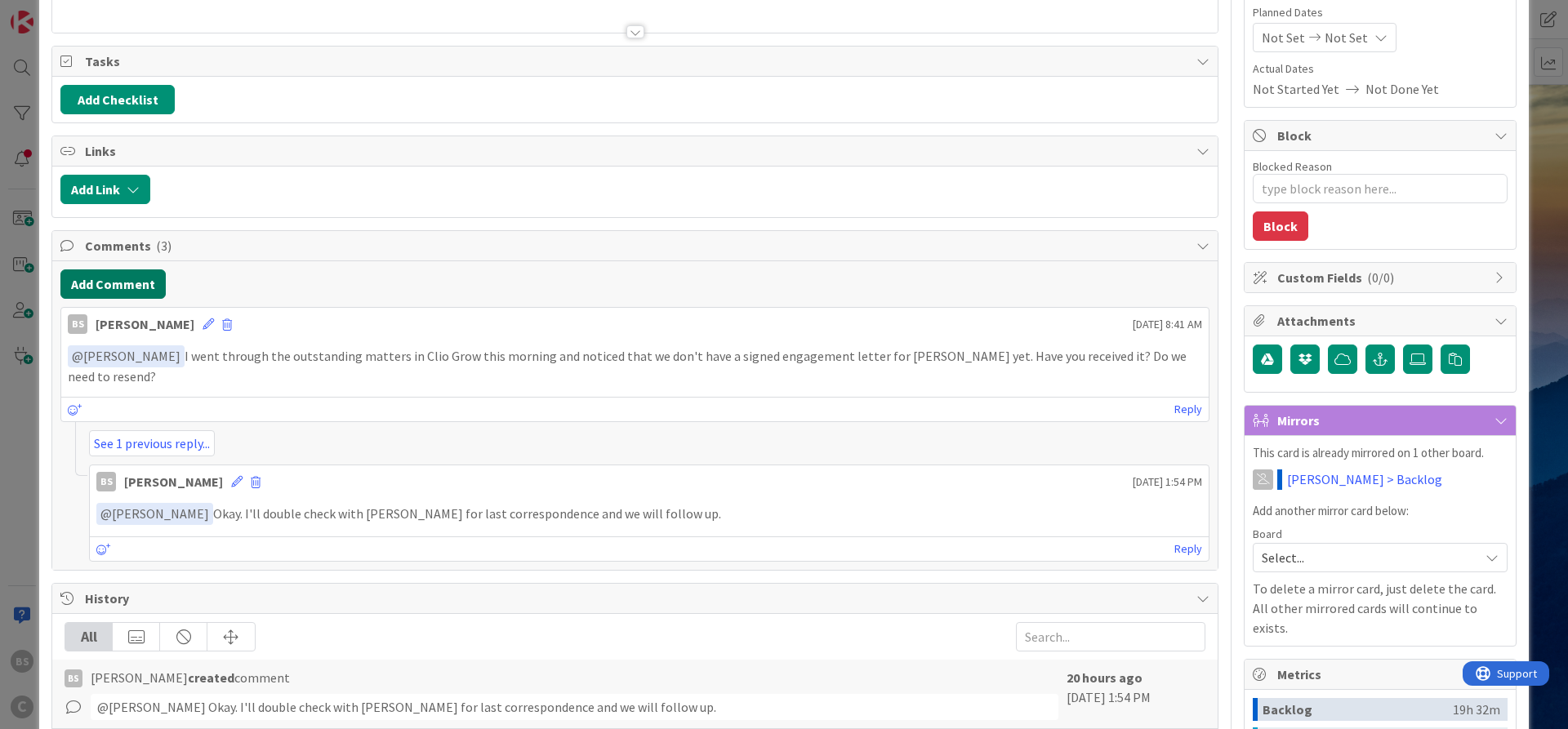
click at [130, 276] on button "Add Comment" at bounding box center [113, 284] width 106 height 29
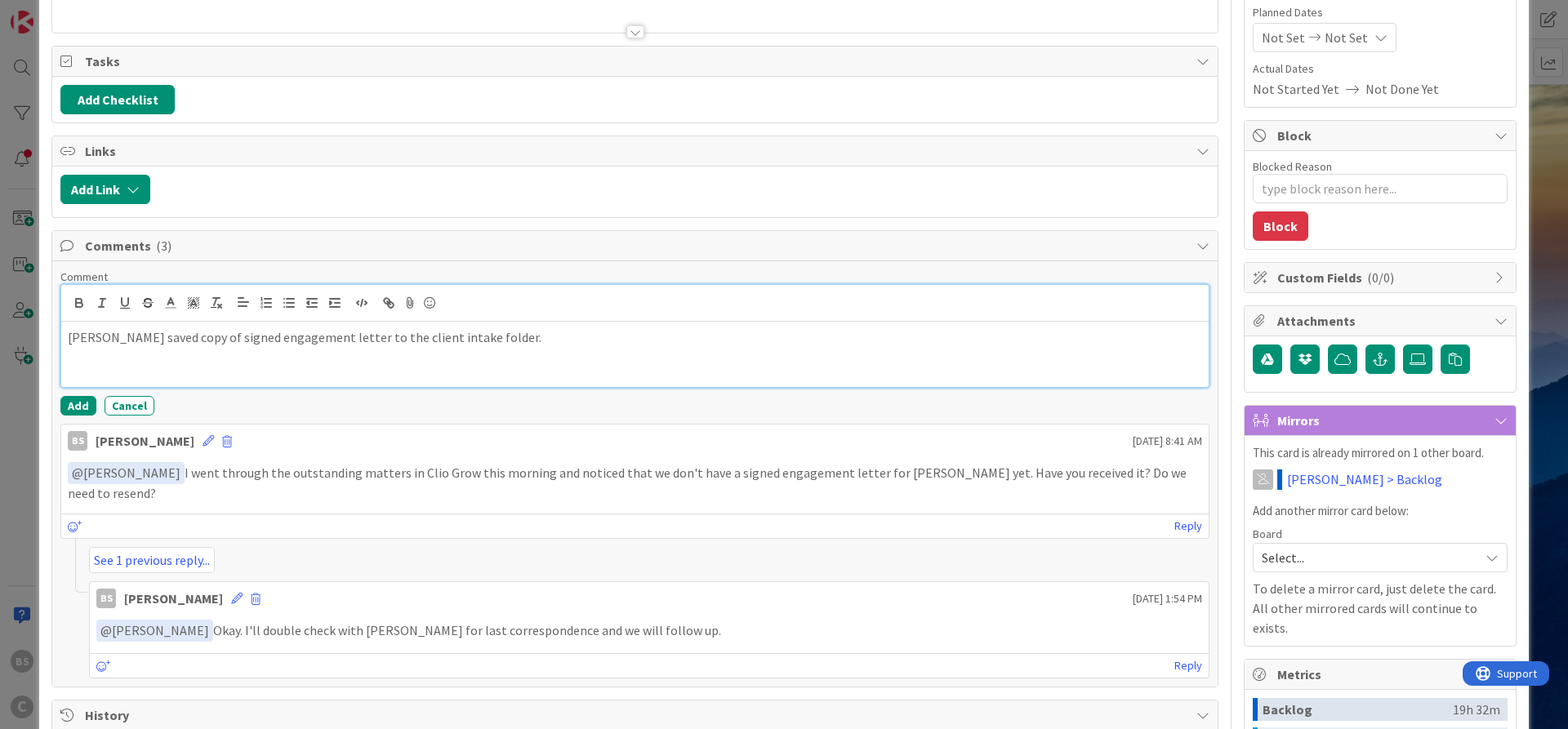
click at [106, 337] on p "[PERSON_NAME] saved copy of signed engagement letter to the client intake folde…" at bounding box center [635, 338] width 1134 height 19
click at [697, 339] on p "[PERSON_NAME] followed up with client [DATE] and saved copy of signed engagemen…" at bounding box center [635, 338] width 1134 height 19
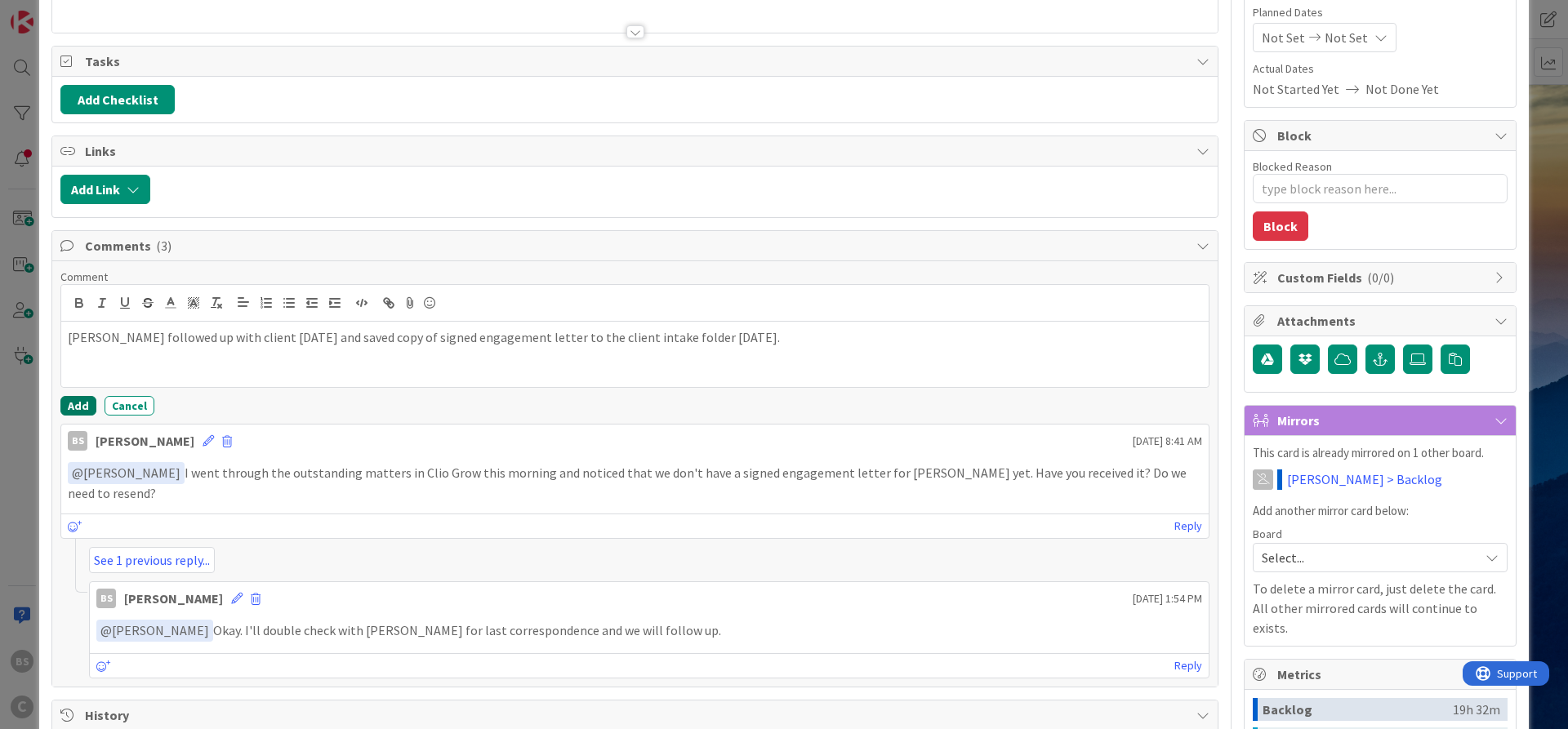
click at [80, 403] on button "Add" at bounding box center [79, 406] width 36 height 20
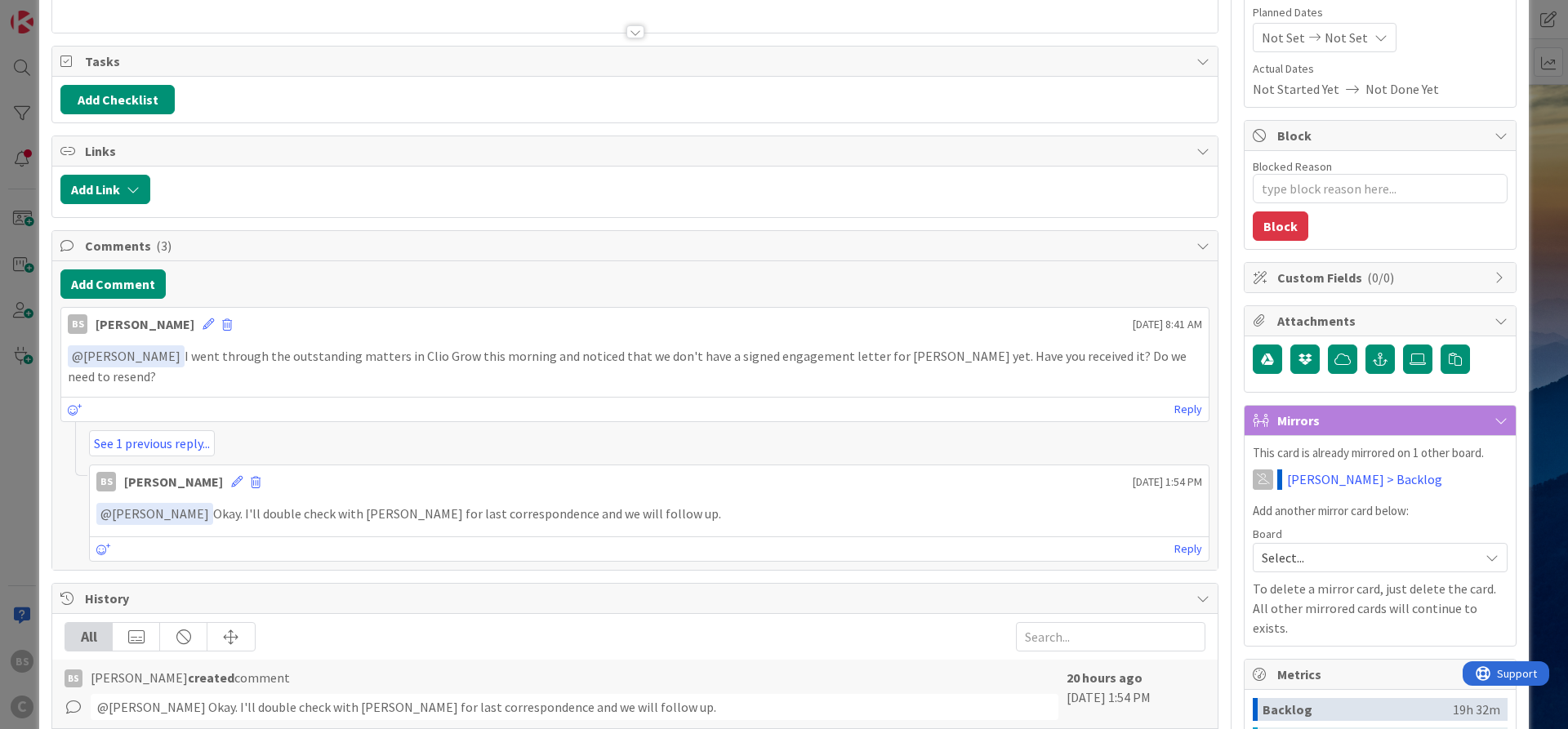
type textarea "x"
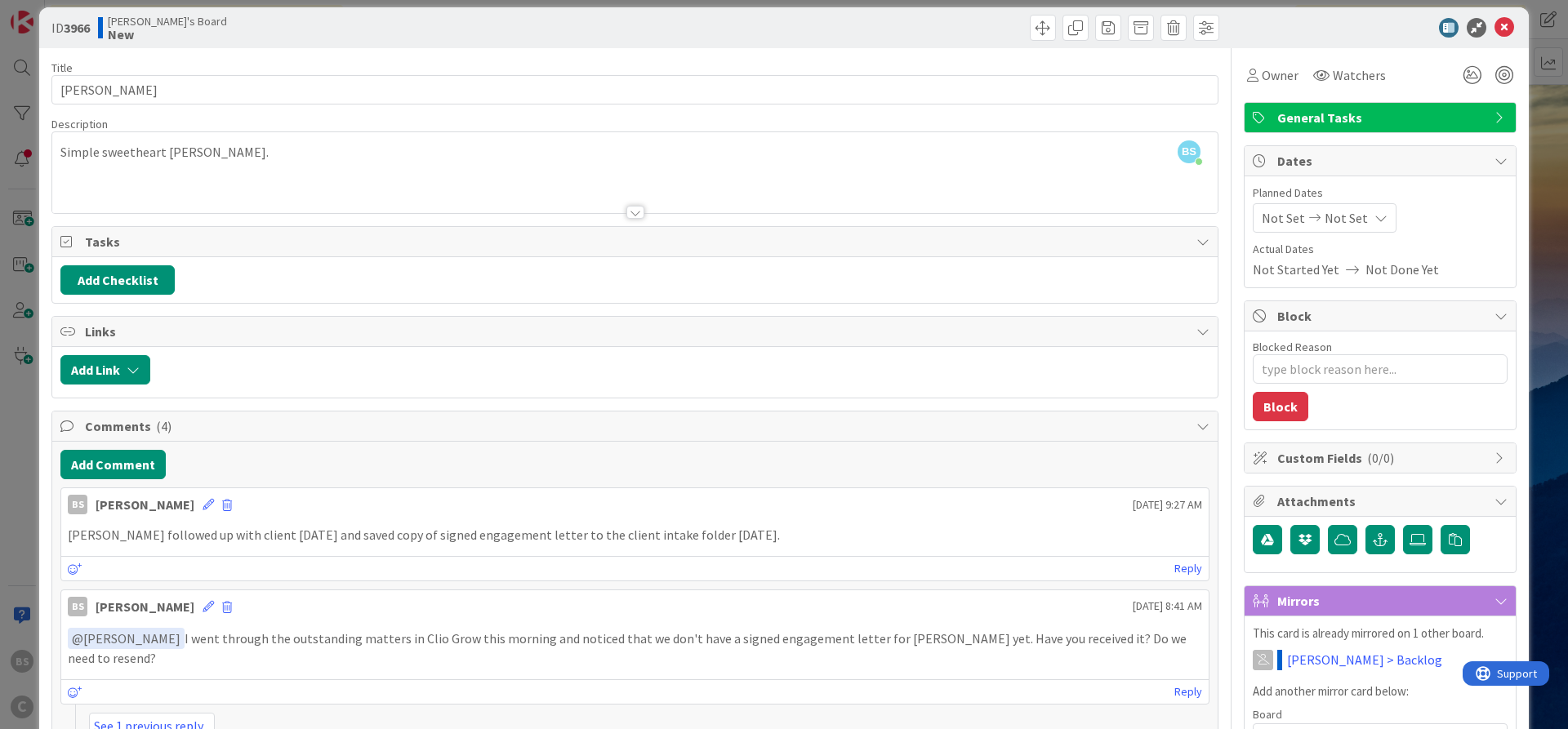
scroll to position [0, 0]
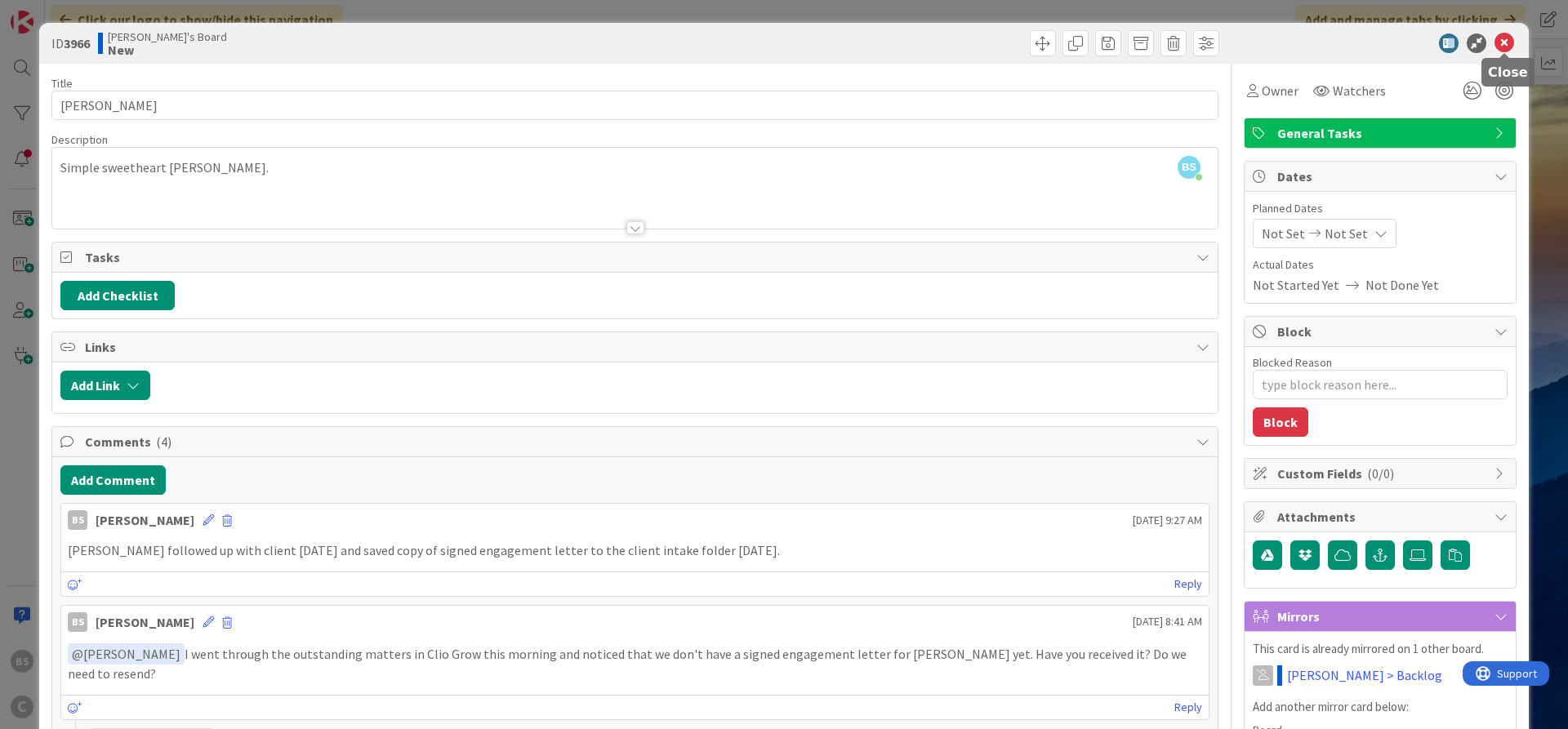
click at [1512, 41] on icon at bounding box center [1504, 43] width 20 height 20
